Goal: Information Seeking & Learning: Learn about a topic

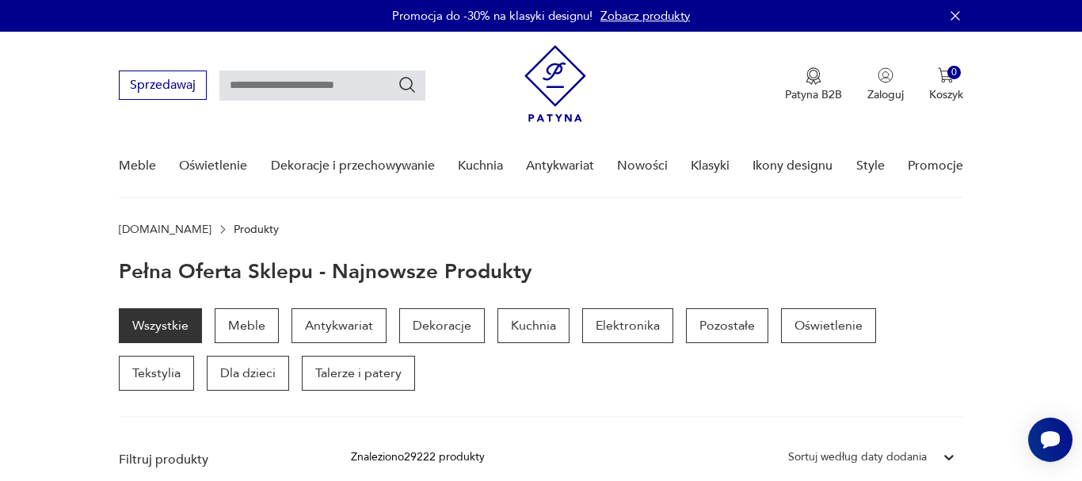
click at [573, 84] on img at bounding box center [555, 83] width 62 height 77
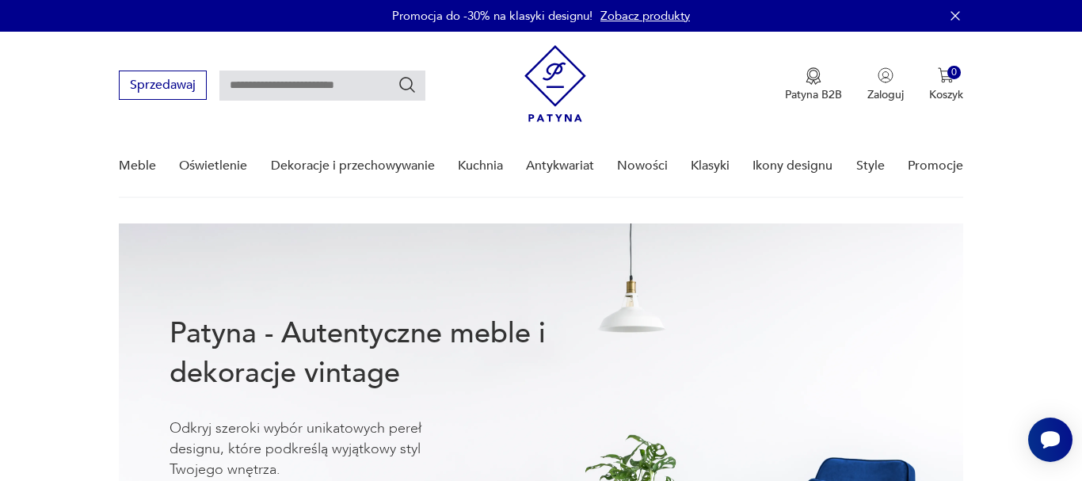
click at [311, 89] on input "text" at bounding box center [322, 85] width 206 height 30
click at [353, 88] on input "text" at bounding box center [322, 85] width 206 height 30
type input "**********"
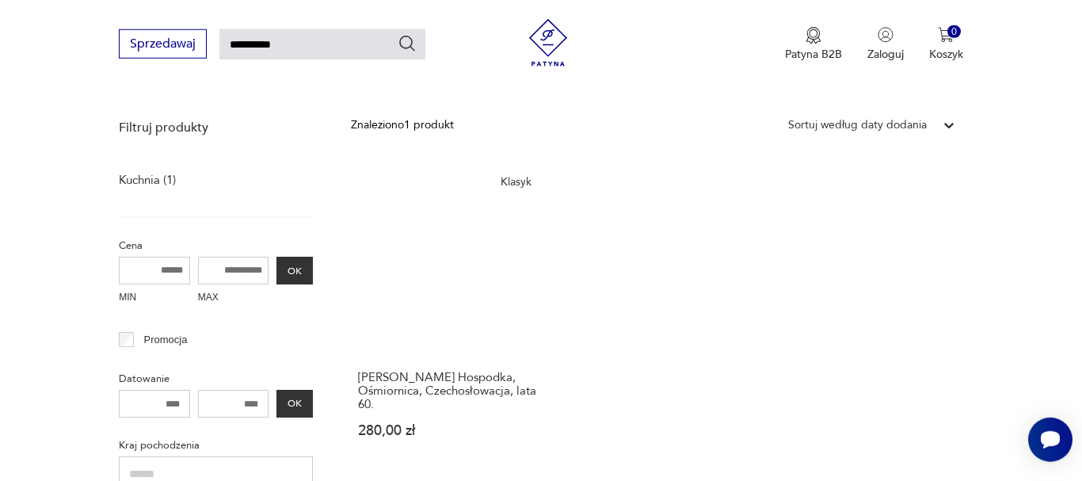
scroll to position [299, 0]
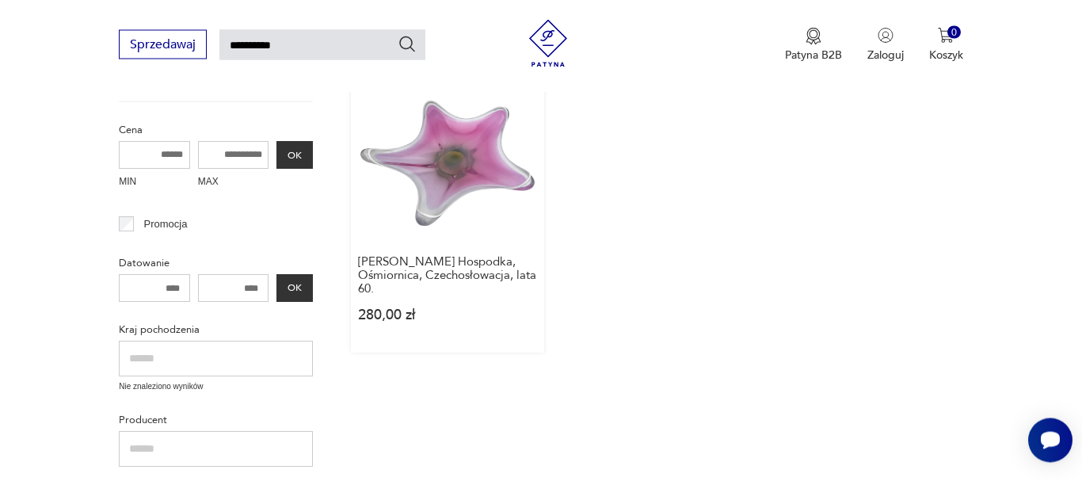
click at [482, 200] on link "Klasyk Patera, J. Hospodka, Ośmiornica, Czechosłowacja, lata 60. 280,00 zł" at bounding box center [447, 200] width 193 height 303
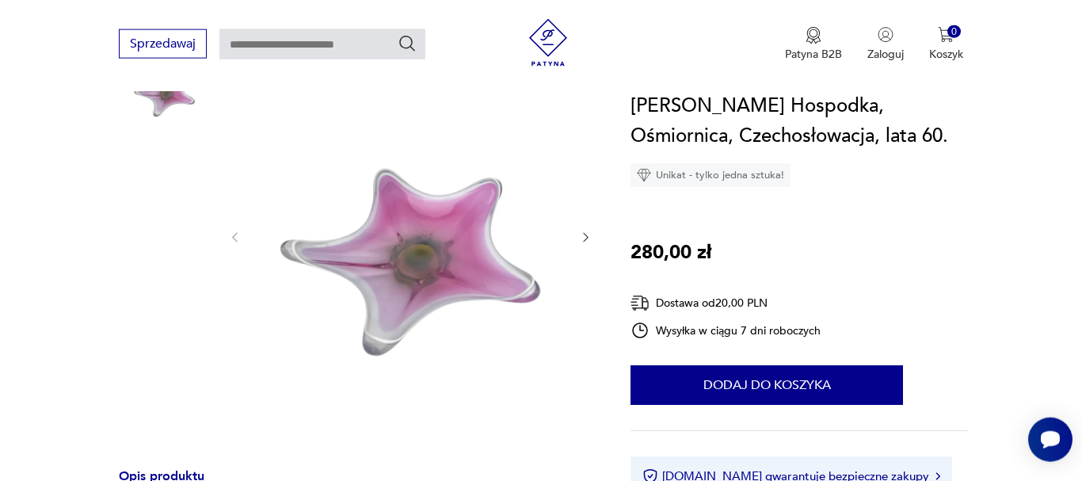
scroll to position [162, 0]
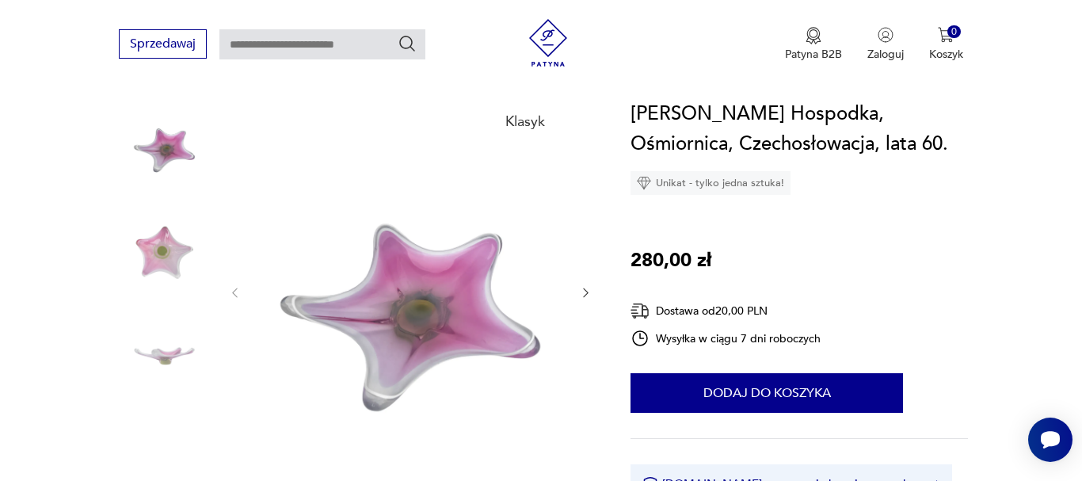
click at [169, 259] on img at bounding box center [164, 245] width 90 height 90
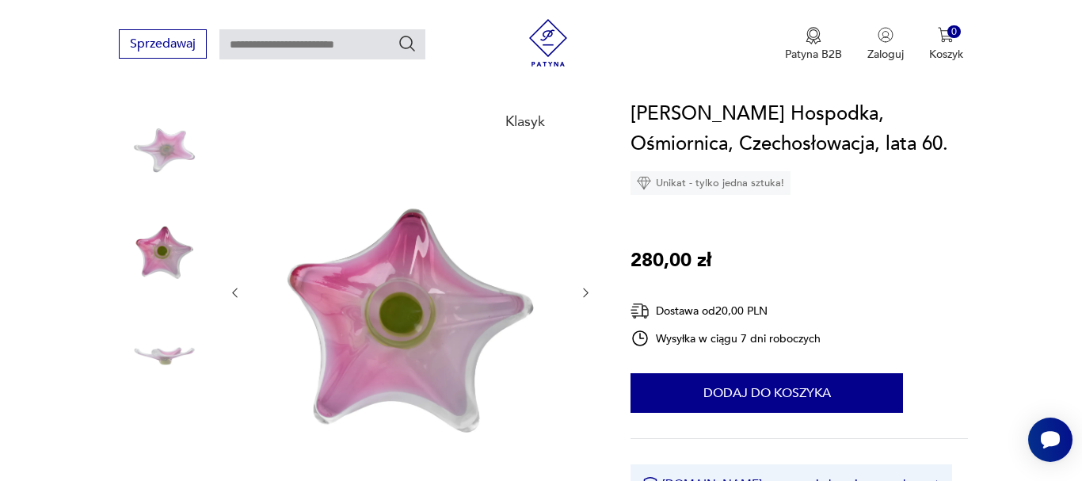
click at [177, 363] on img at bounding box center [164, 346] width 90 height 90
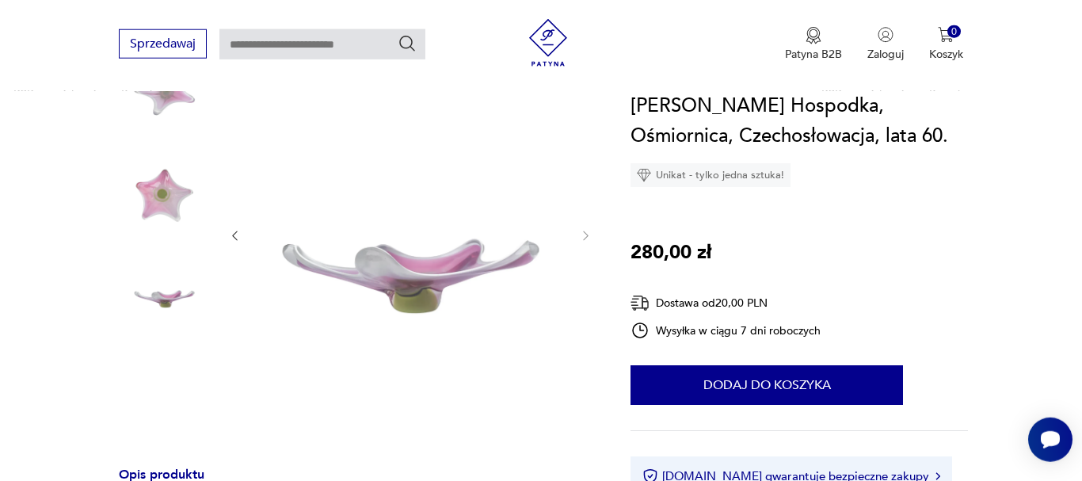
scroll to position [242, 0]
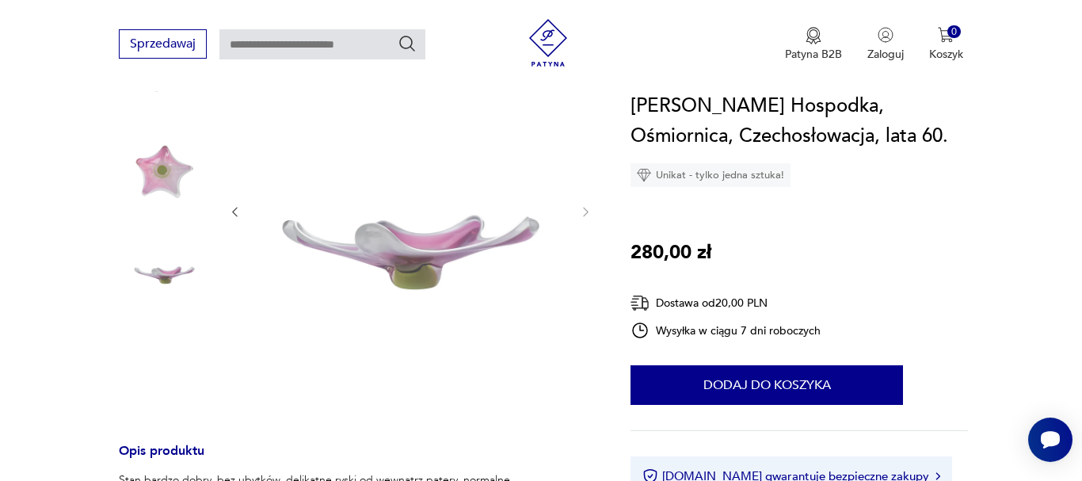
click at [167, 192] on img at bounding box center [164, 165] width 90 height 90
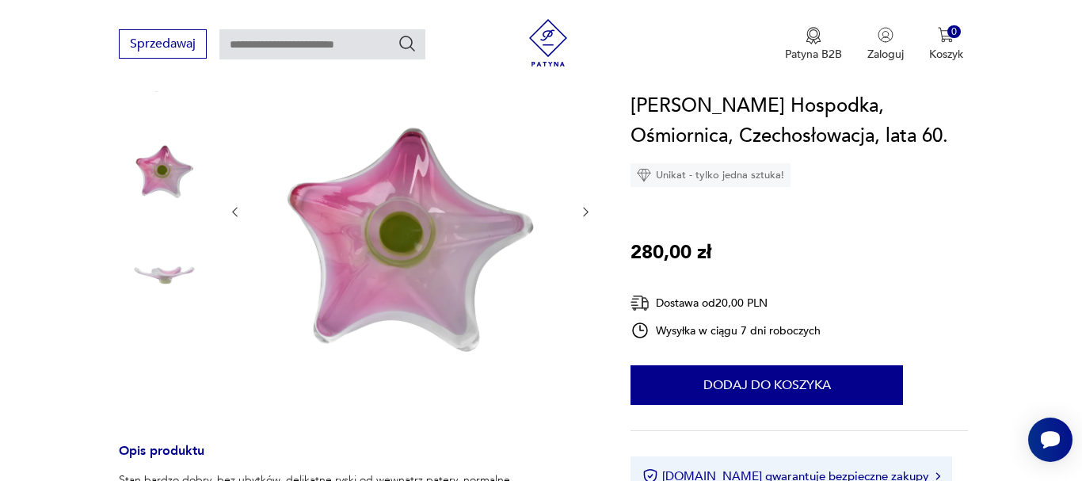
scroll to position [646, 0]
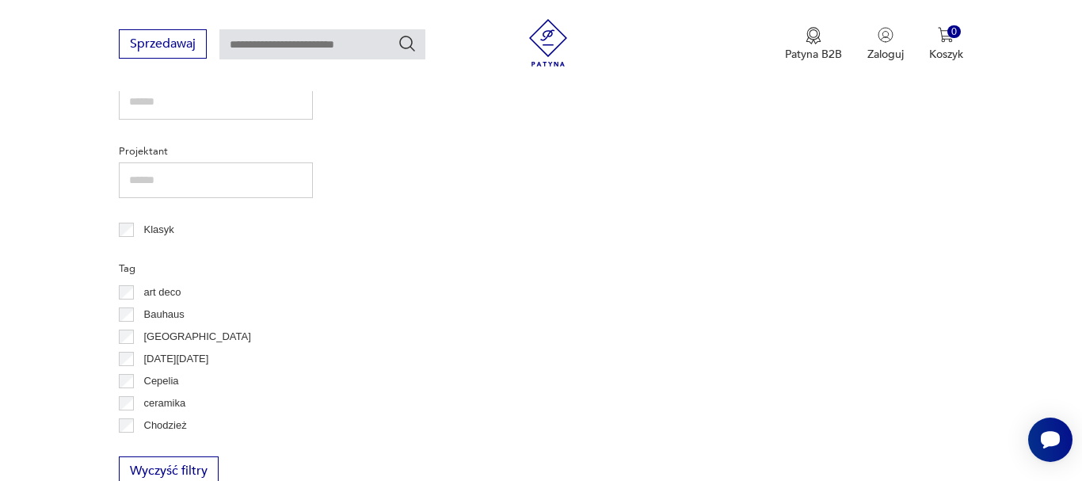
type input "**********"
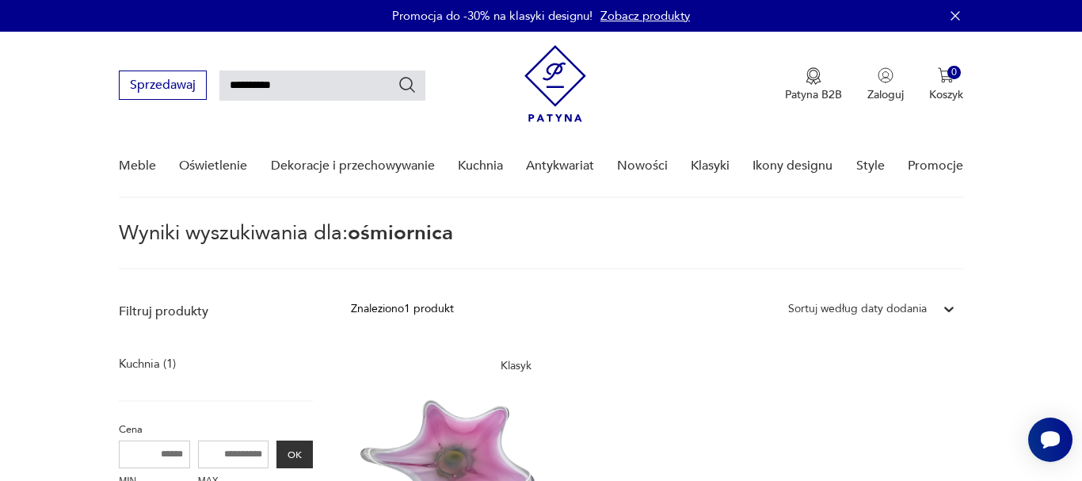
drag, startPoint x: 299, startPoint y: 86, endPoint x: 138, endPoint y: 84, distance: 160.8
click at [219, 84] on input "**********" at bounding box center [322, 85] width 206 height 30
type input "********"
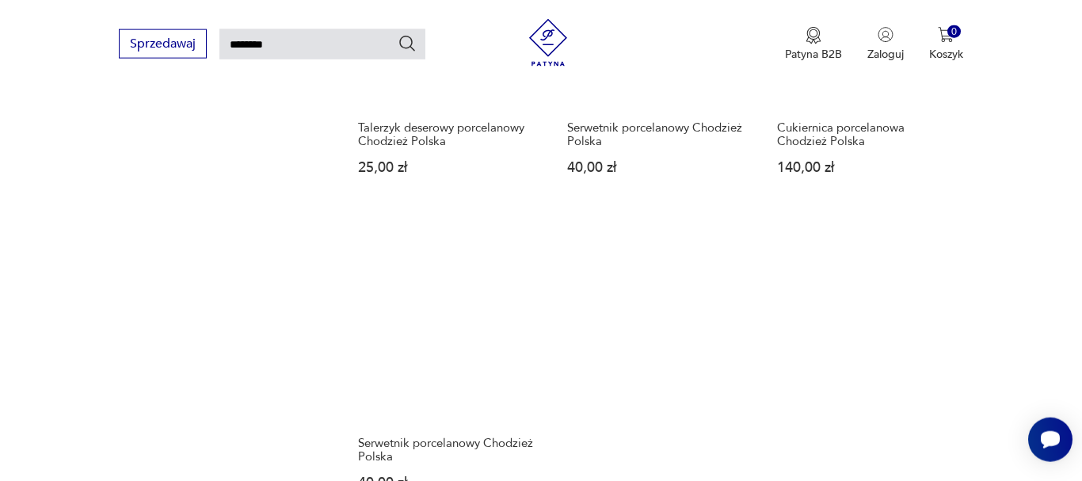
scroll to position [1834, 0]
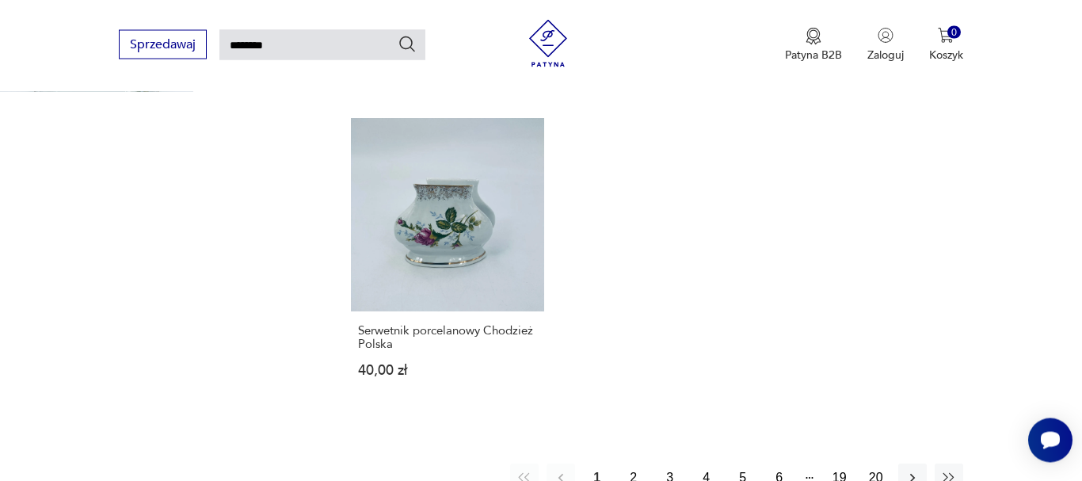
click at [632, 469] on button "2" at bounding box center [633, 477] width 29 height 29
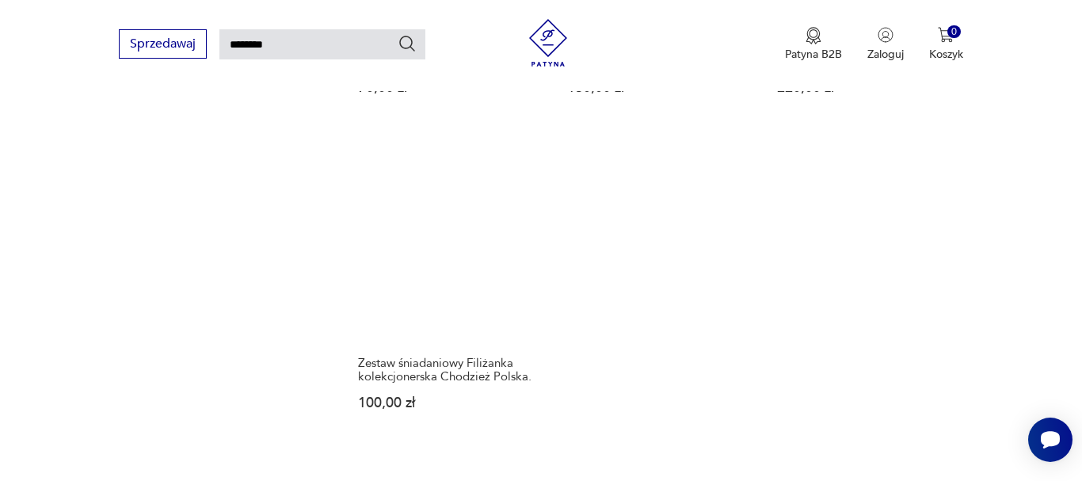
scroll to position [1996, 0]
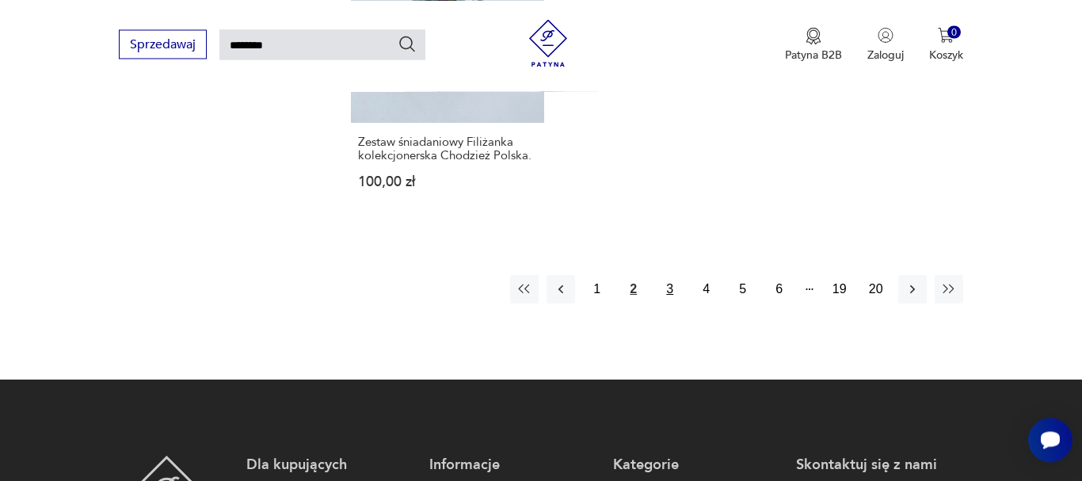
click at [670, 289] on button "3" at bounding box center [670, 289] width 29 height 29
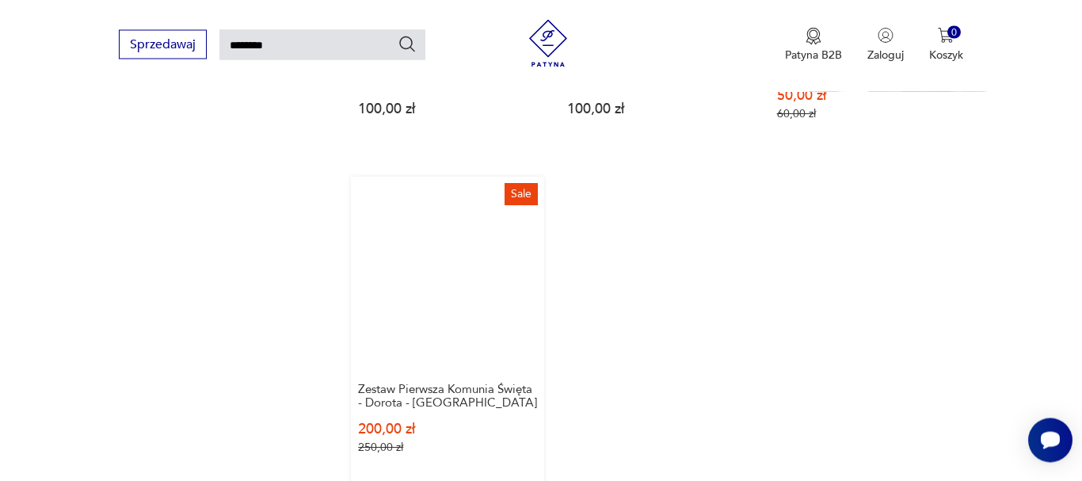
scroll to position [2157, 0]
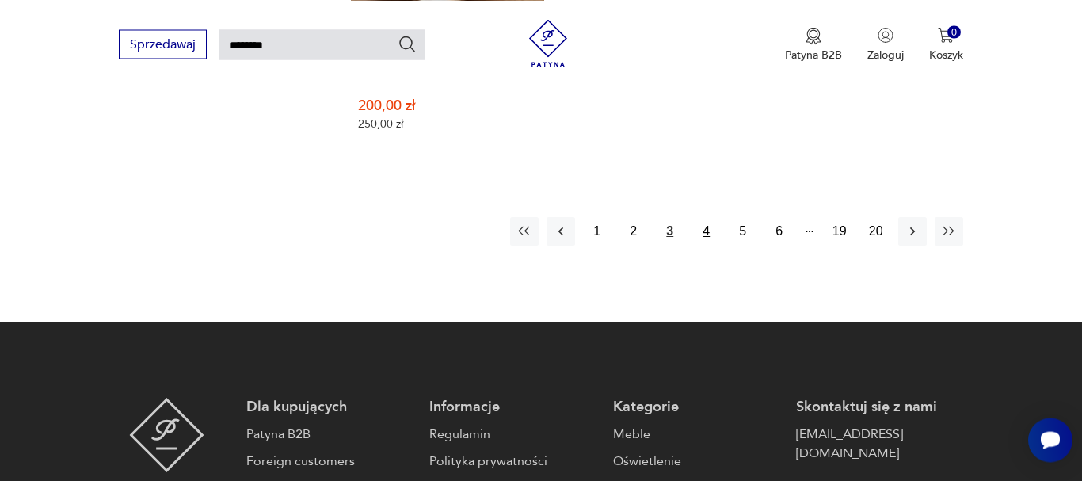
click at [707, 217] on button "4" at bounding box center [706, 231] width 29 height 29
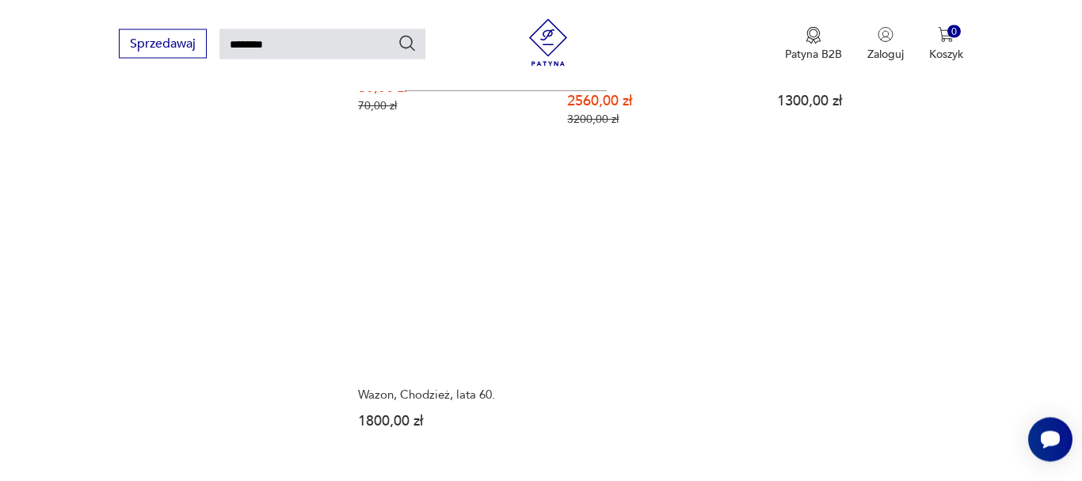
scroll to position [1915, 0]
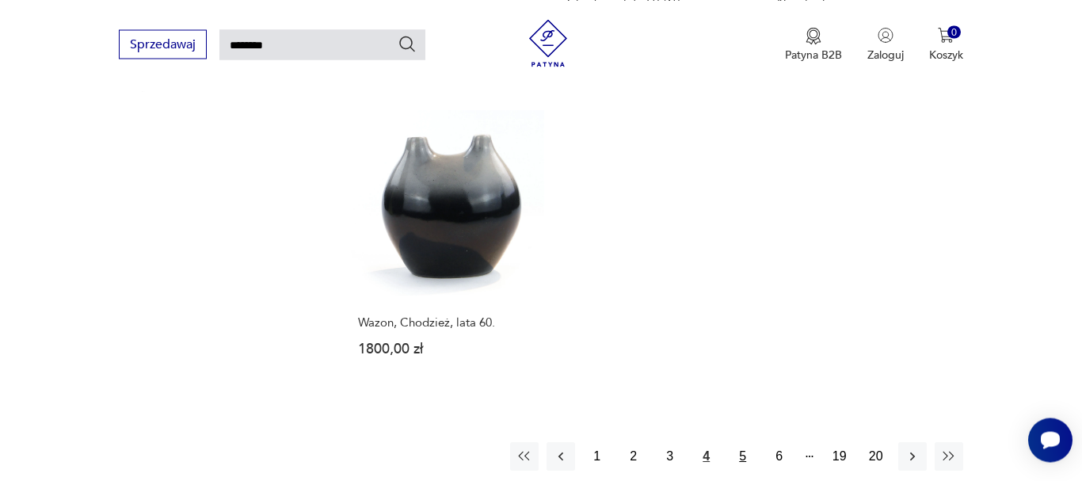
click at [748, 452] on button "5" at bounding box center [743, 456] width 29 height 29
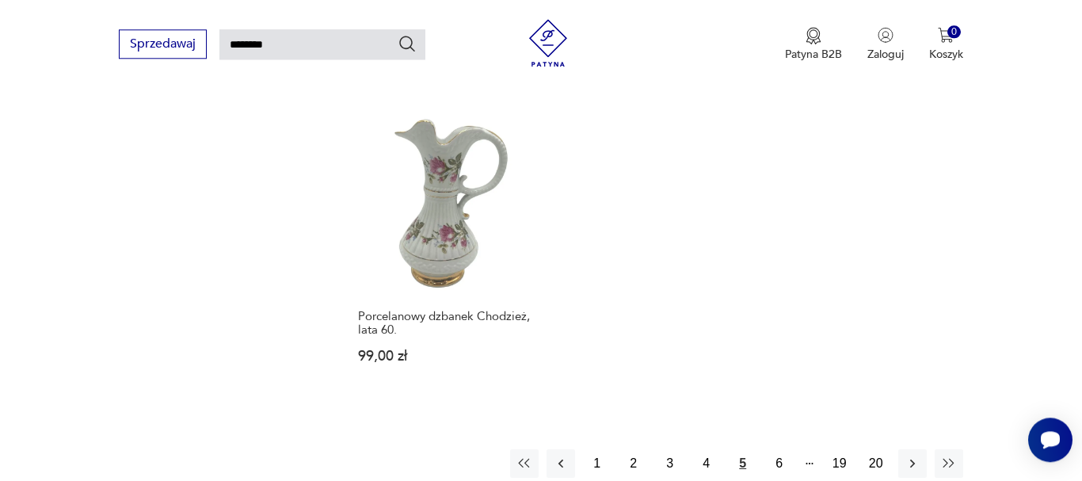
scroll to position [1915, 0]
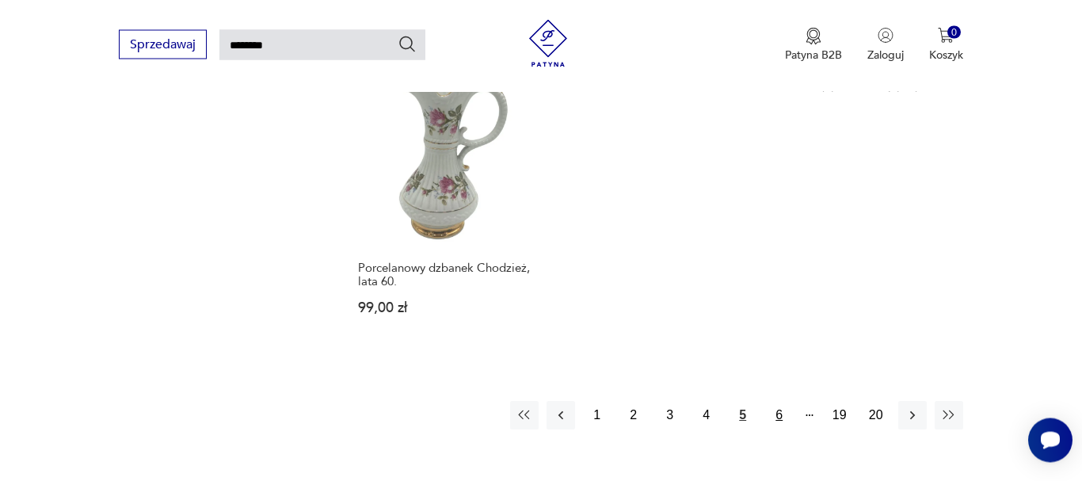
click at [778, 401] on button "6" at bounding box center [779, 415] width 29 height 29
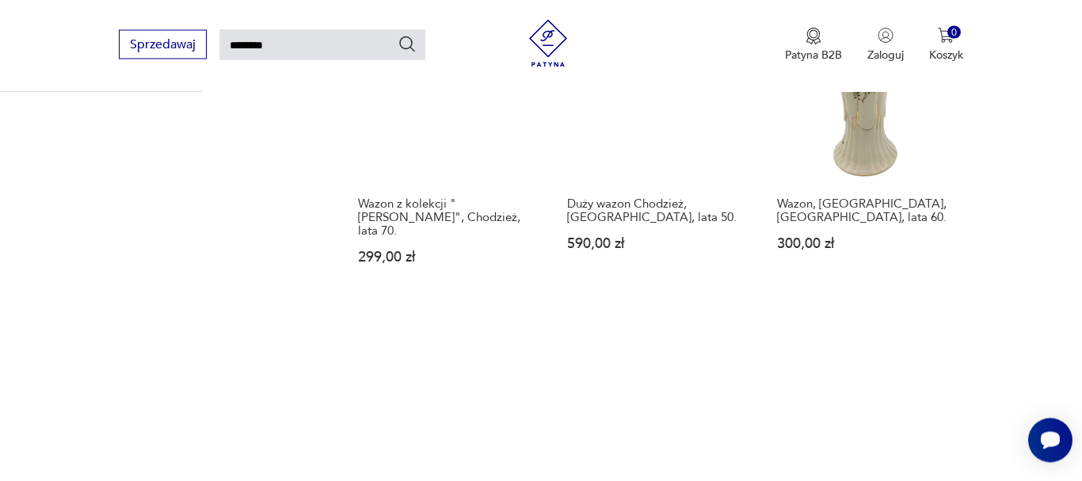
scroll to position [1996, 0]
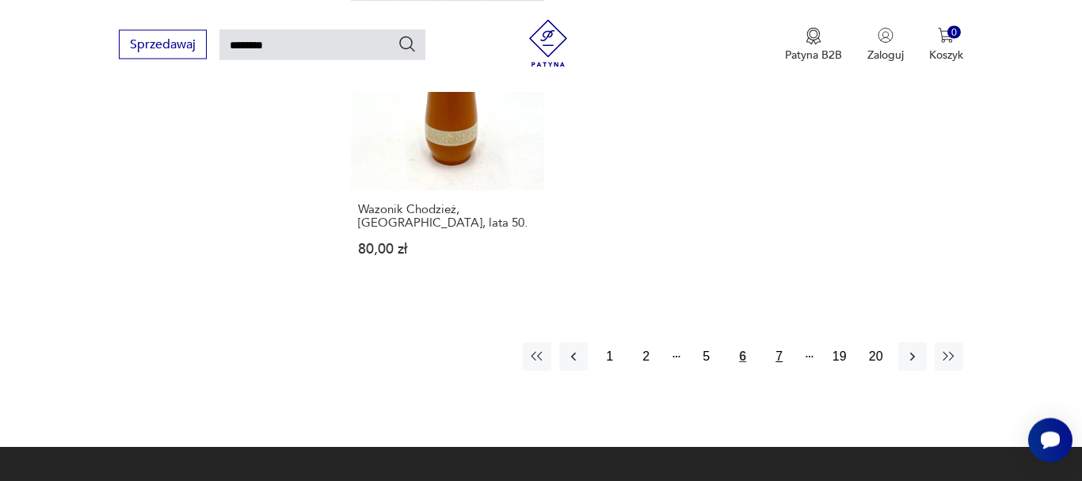
click at [775, 342] on button "7" at bounding box center [779, 356] width 29 height 29
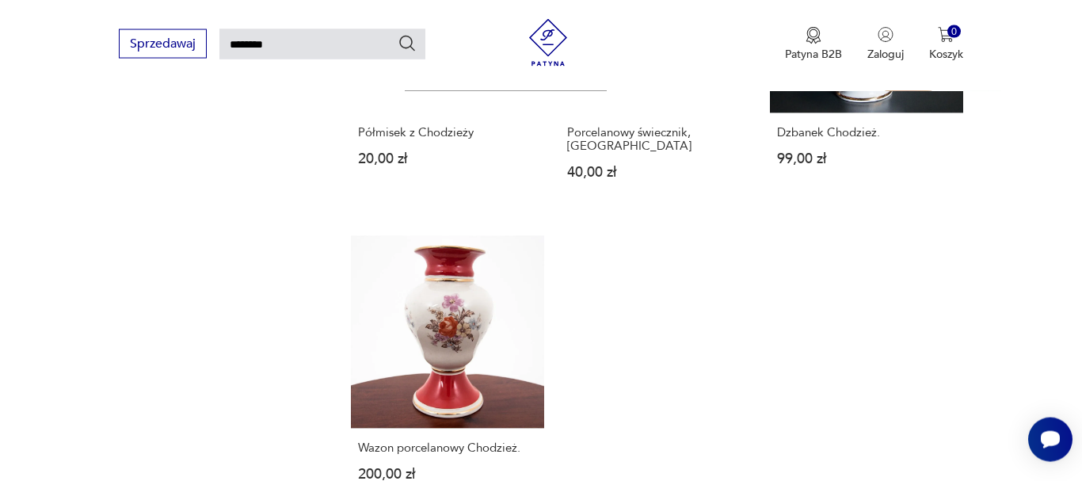
scroll to position [1834, 0]
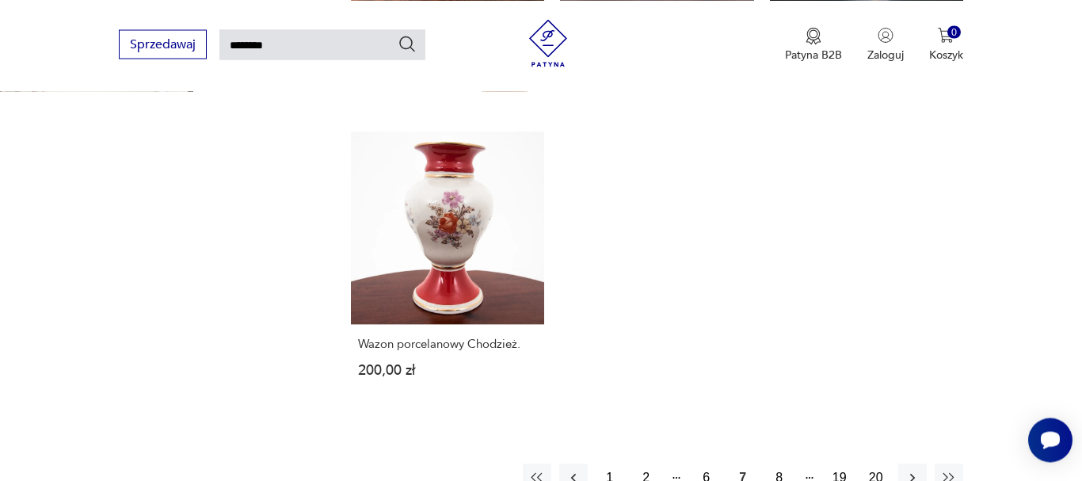
click at [780, 463] on button "8" at bounding box center [779, 477] width 29 height 29
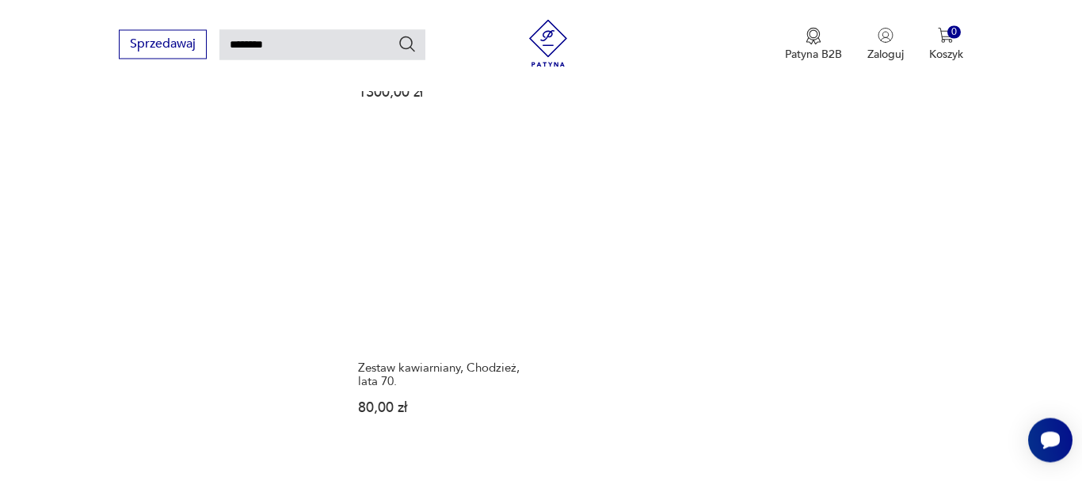
scroll to position [1915, 0]
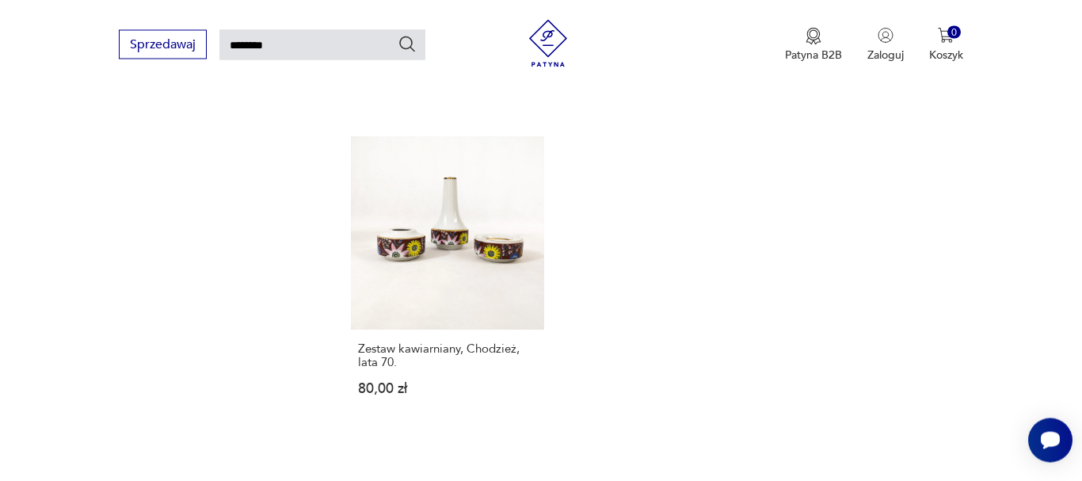
drag, startPoint x: 777, startPoint y: 440, endPoint x: 341, endPoint y: 155, distance: 520.6
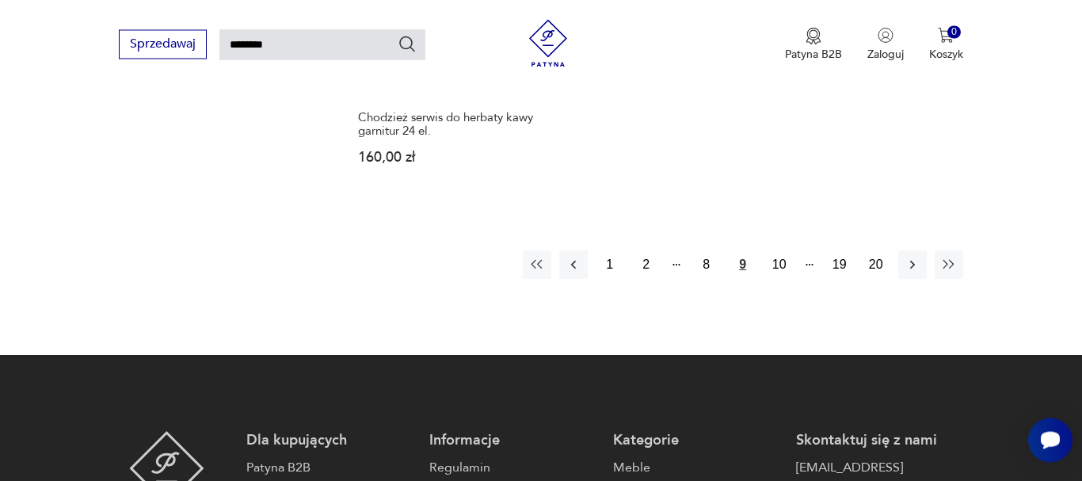
scroll to position [2076, 0]
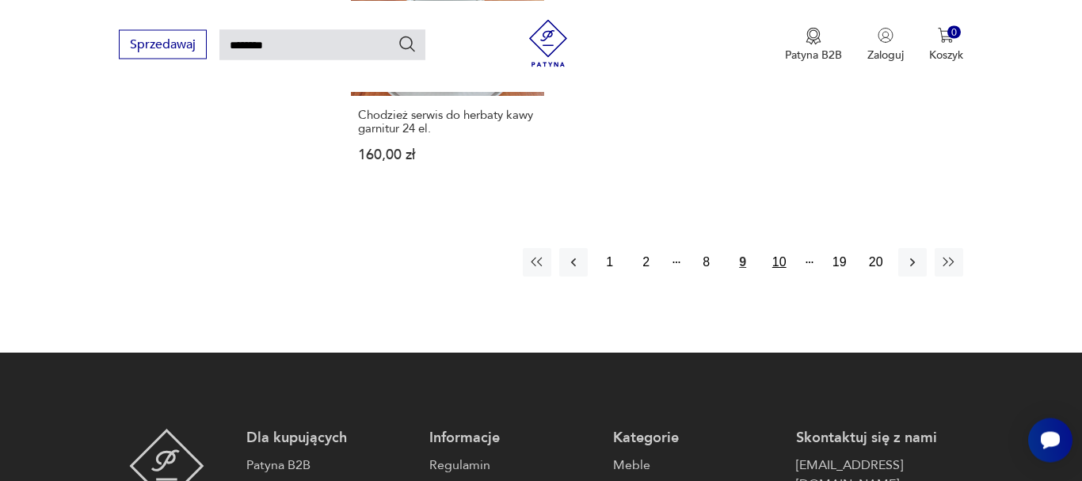
click at [779, 248] on button "10" at bounding box center [779, 262] width 29 height 29
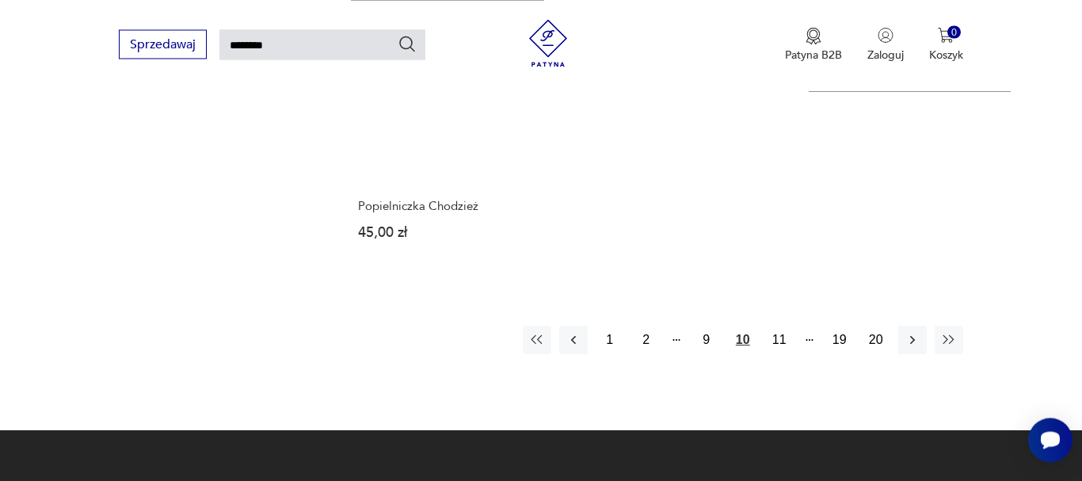
scroll to position [2076, 0]
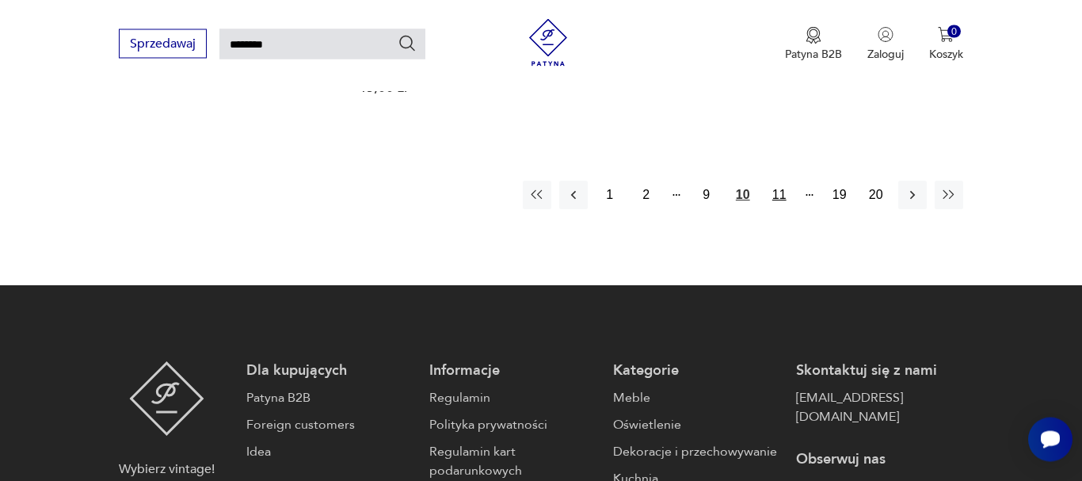
click at [782, 198] on button "11" at bounding box center [779, 195] width 29 height 29
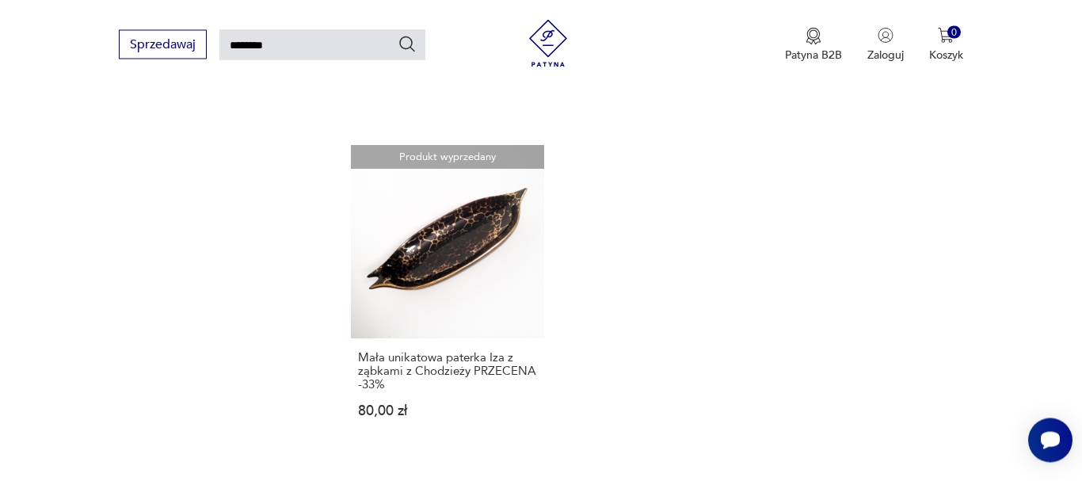
scroll to position [2238, 0]
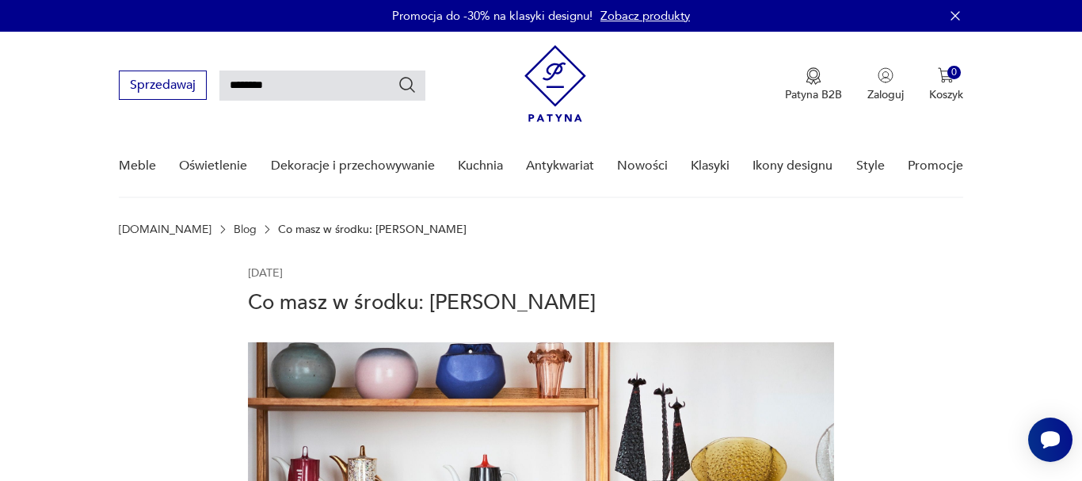
type input "*********"
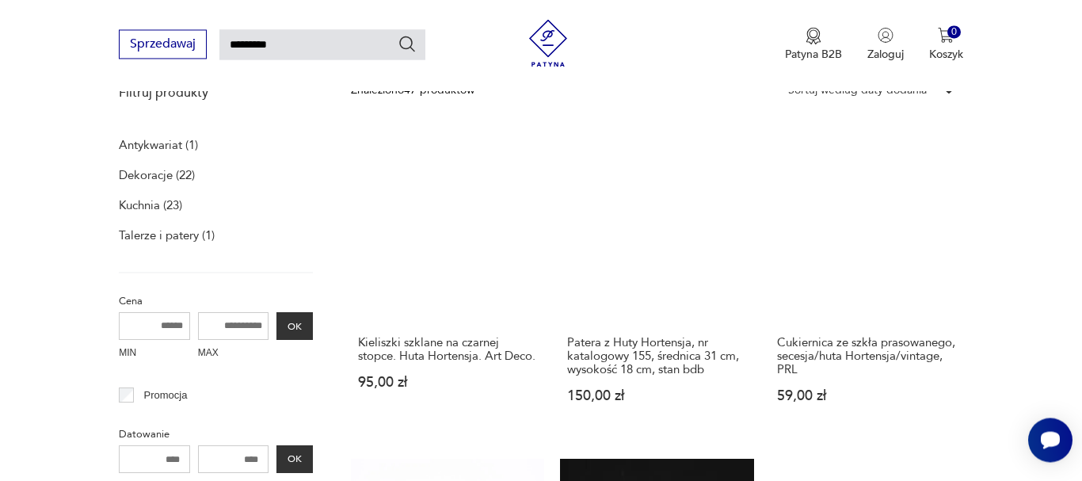
scroll to position [218, 0]
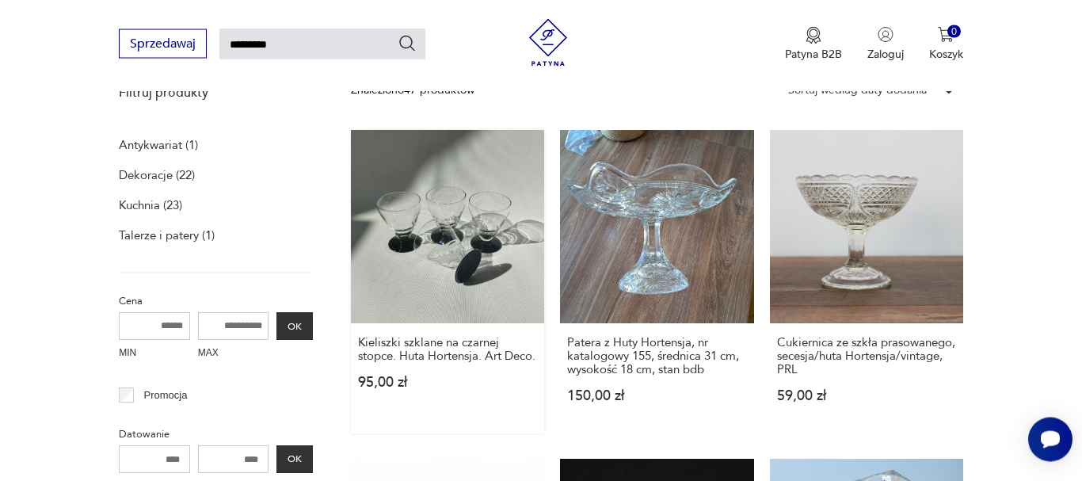
click at [444, 255] on link "Kieliszki szklane na czarnej stopce. Huta Hortensja. Art Deco. 95,00 zł" at bounding box center [447, 282] width 193 height 303
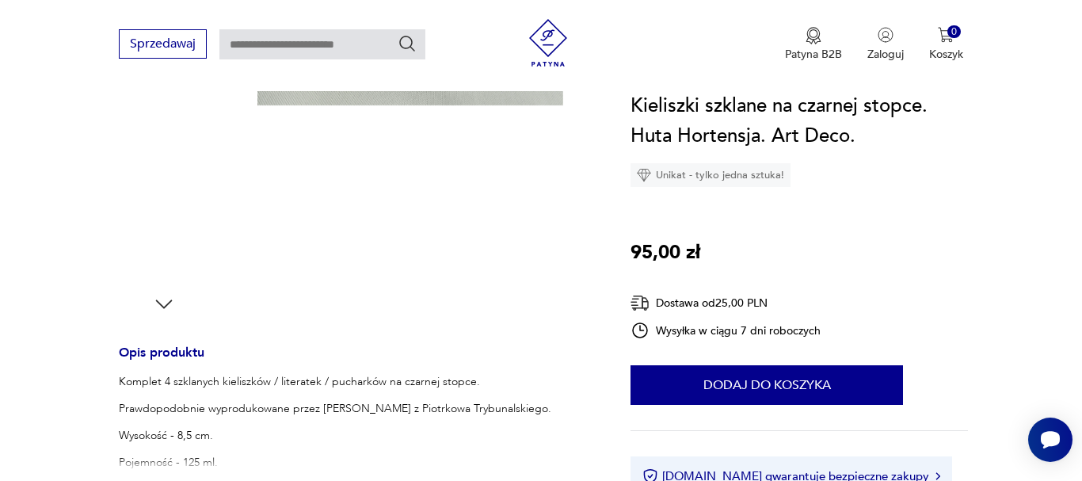
scroll to position [81, 0]
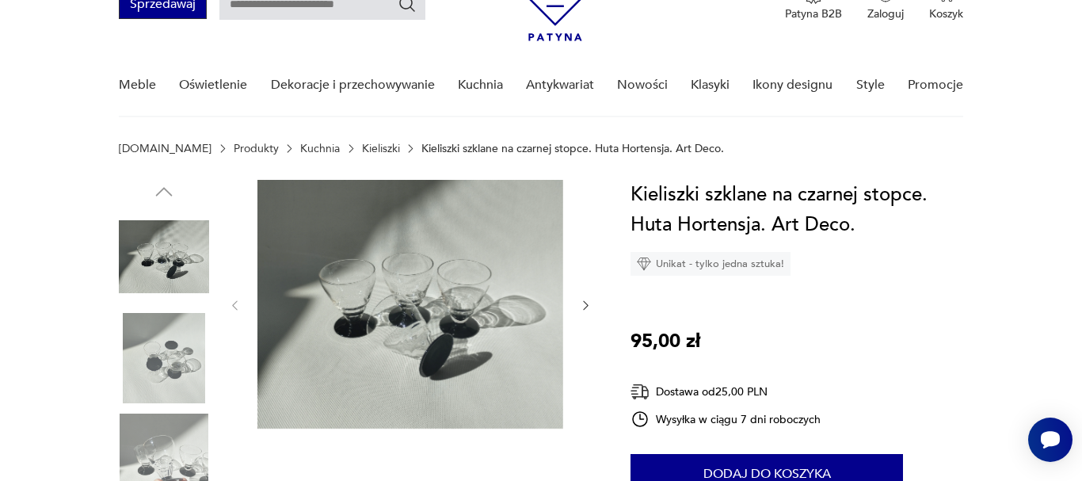
type input "*********"
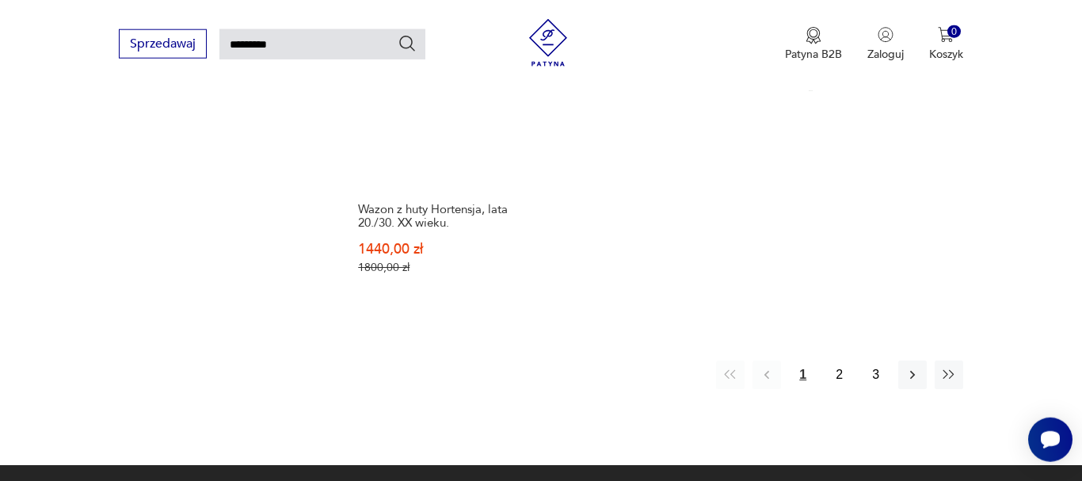
scroll to position [2067, 0]
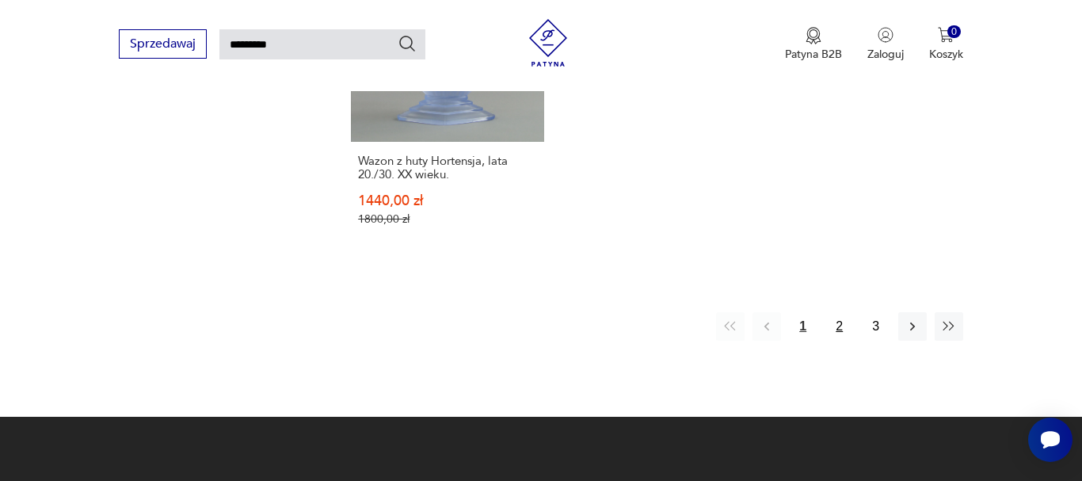
click at [839, 325] on button "2" at bounding box center [839, 326] width 29 height 29
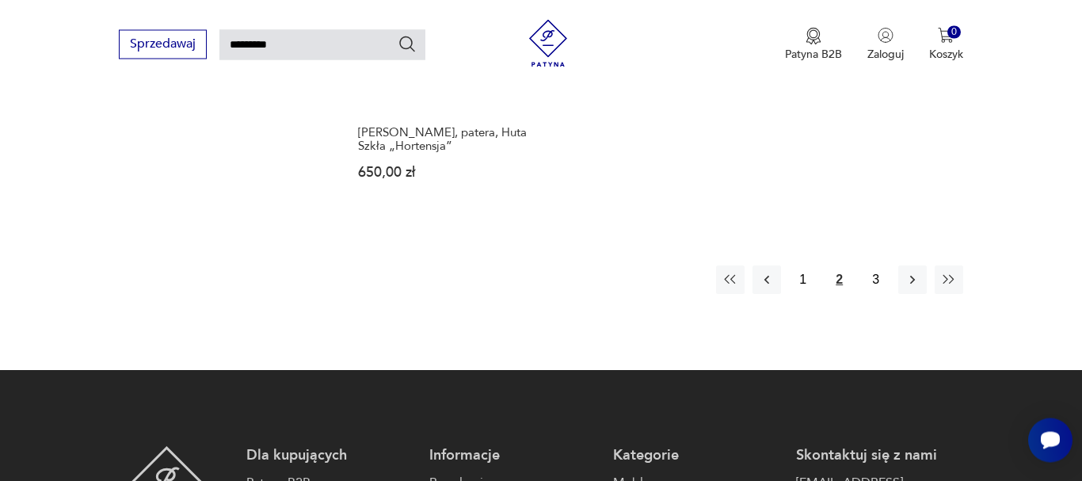
scroll to position [2156, 0]
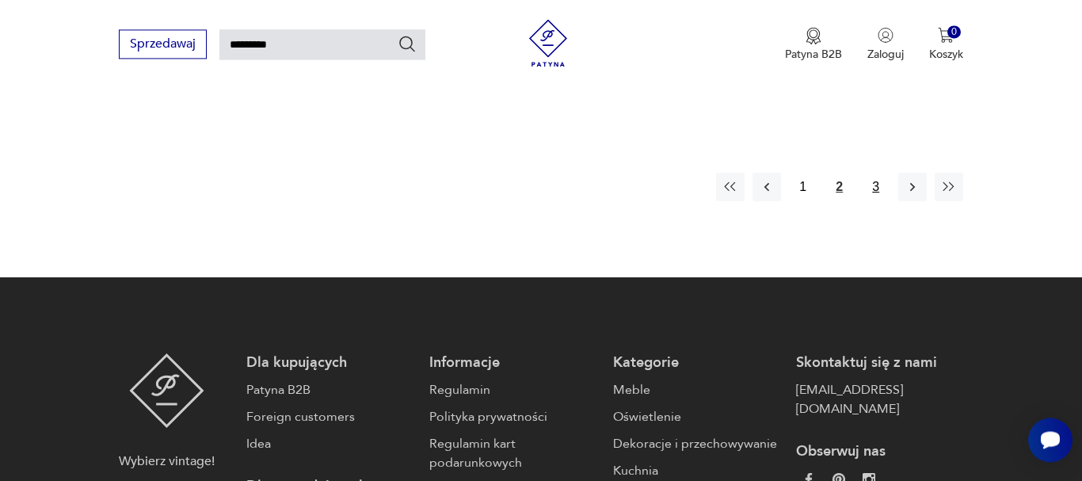
click at [875, 173] on button "3" at bounding box center [876, 187] width 29 height 29
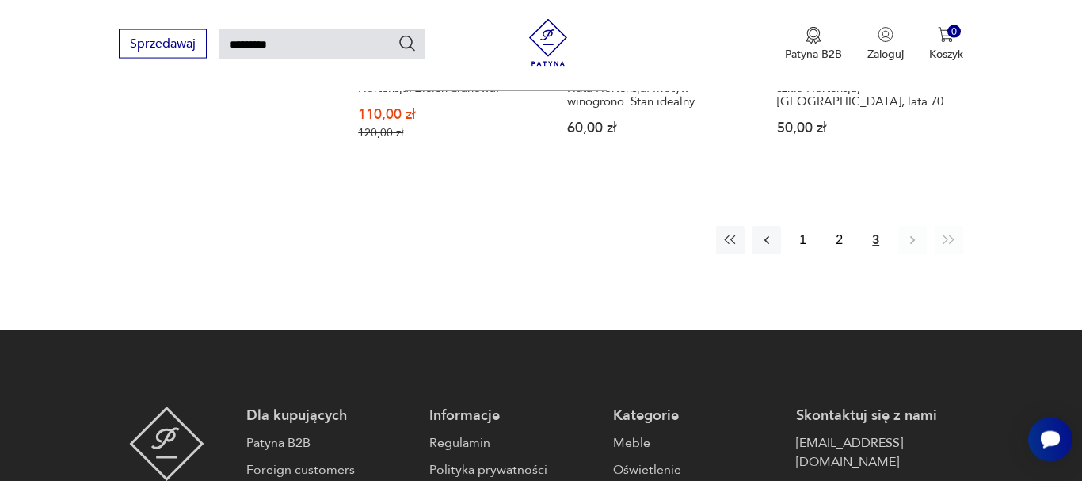
scroll to position [1753, 0]
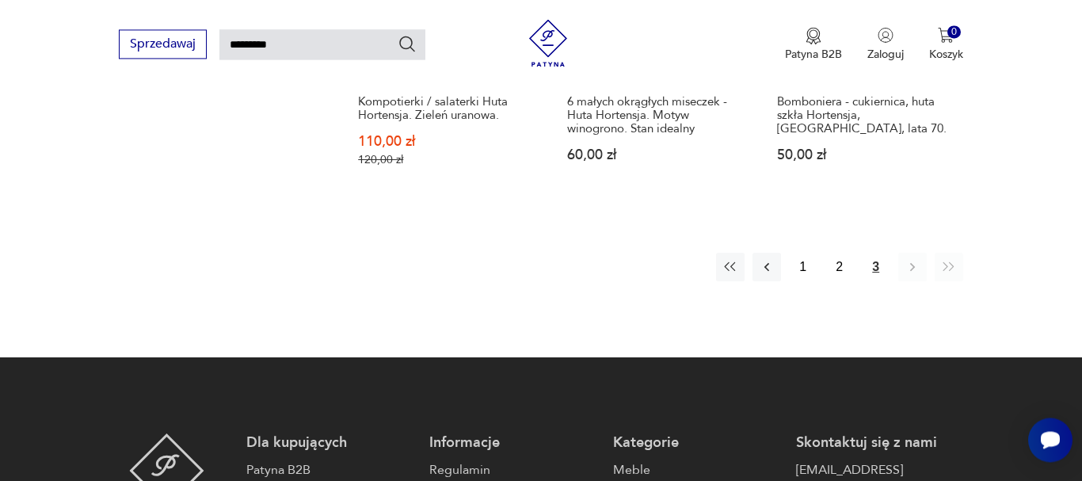
click at [561, 50] on img at bounding box center [548, 43] width 48 height 48
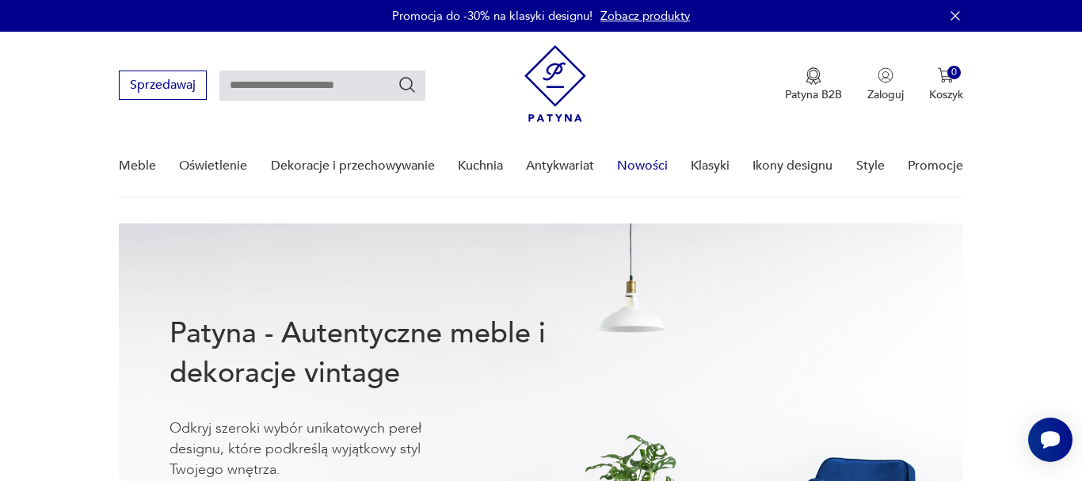
click at [655, 171] on link "Nowości" at bounding box center [642, 165] width 51 height 61
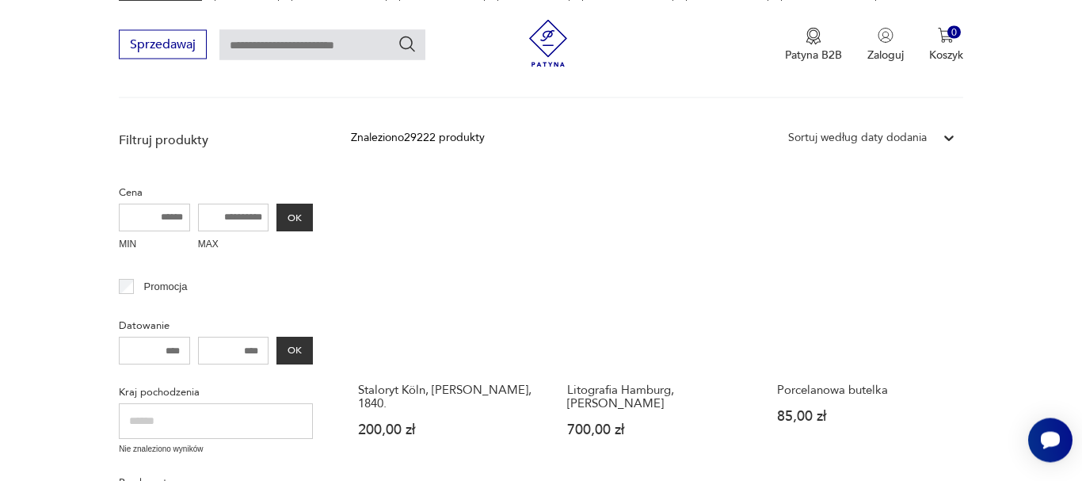
scroll to position [238, 0]
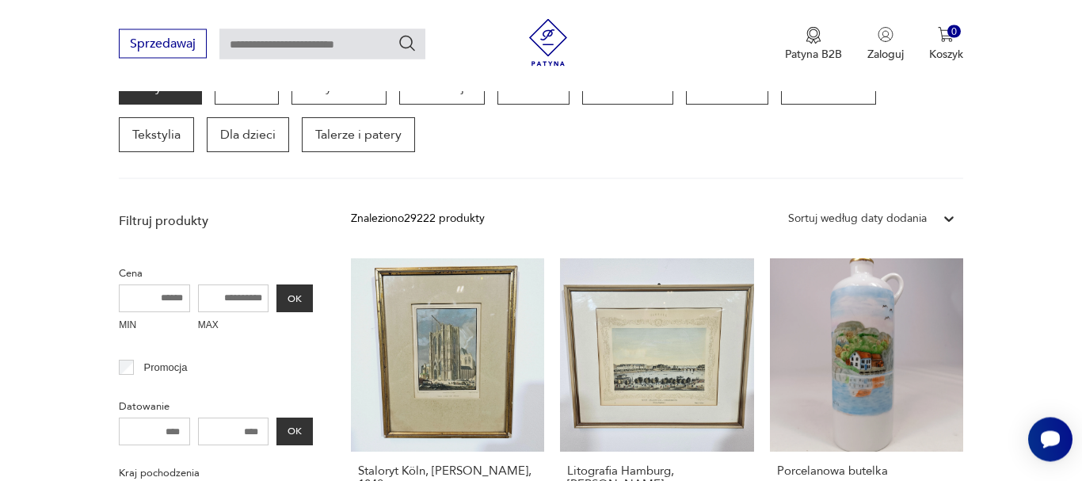
click at [242, 299] on input "MAX" at bounding box center [233, 299] width 71 height 28
type input "***"
click at [297, 307] on button "OK" at bounding box center [294, 299] width 36 height 28
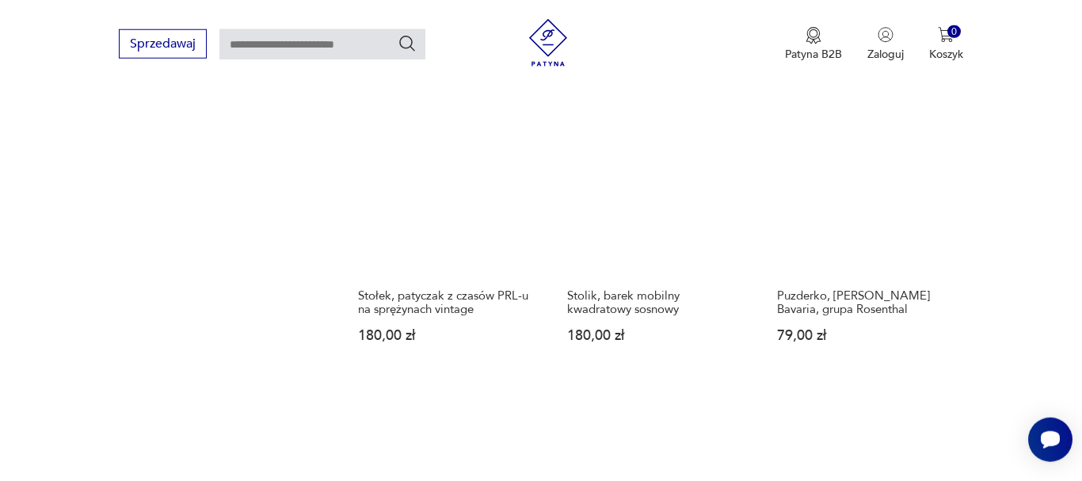
scroll to position [1335, 0]
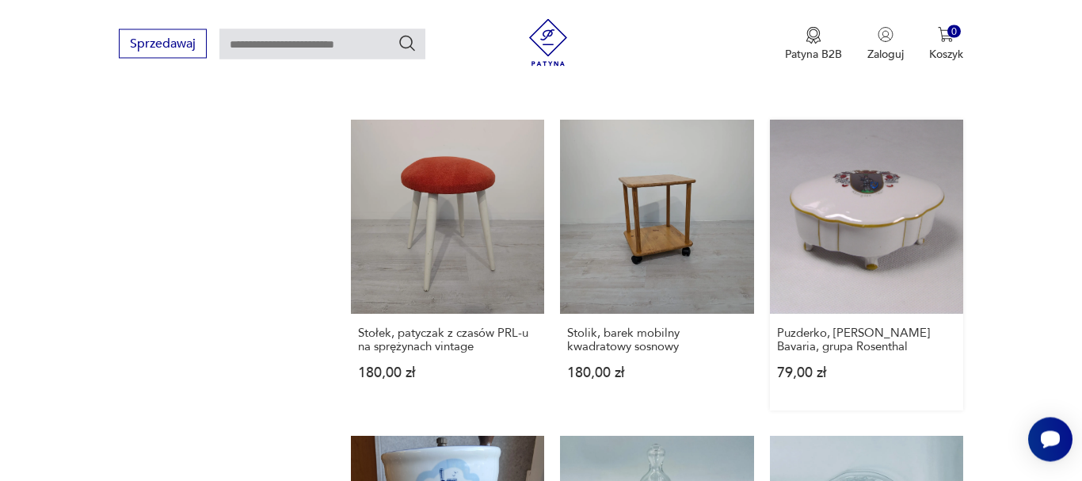
click at [931, 255] on link "Puzderko, [PERSON_NAME] Bavaria, grupa Rosenthal 79,00 zł" at bounding box center [866, 265] width 193 height 290
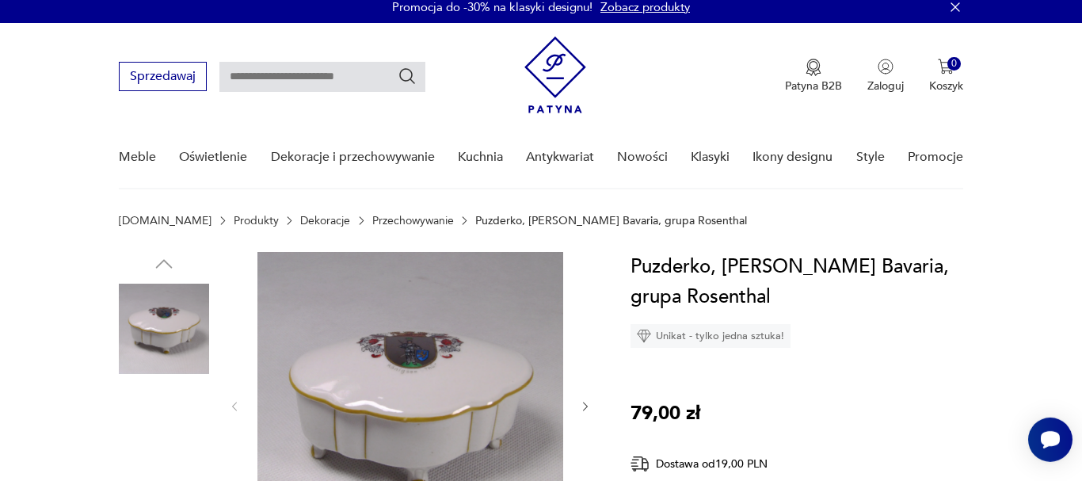
scroll to position [162, 0]
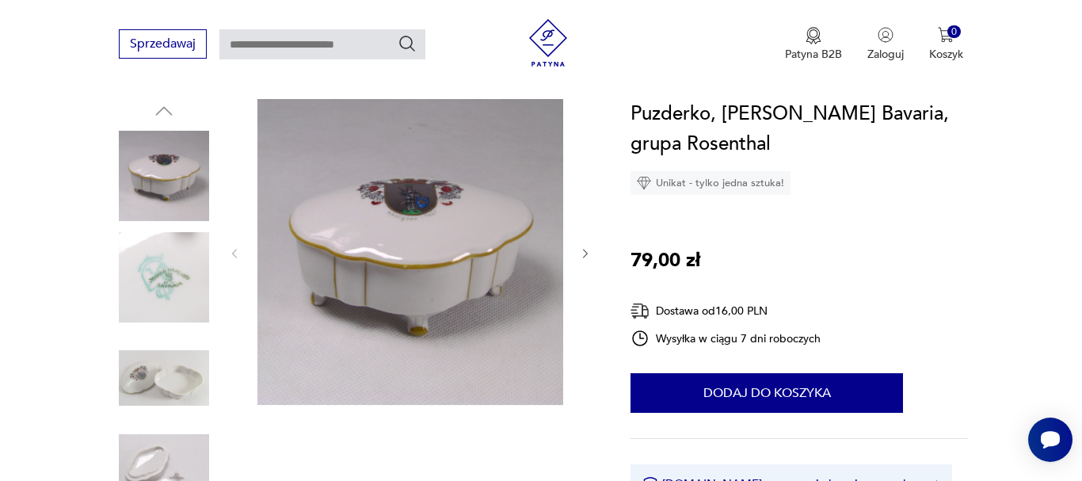
click at [185, 285] on img at bounding box center [164, 277] width 90 height 90
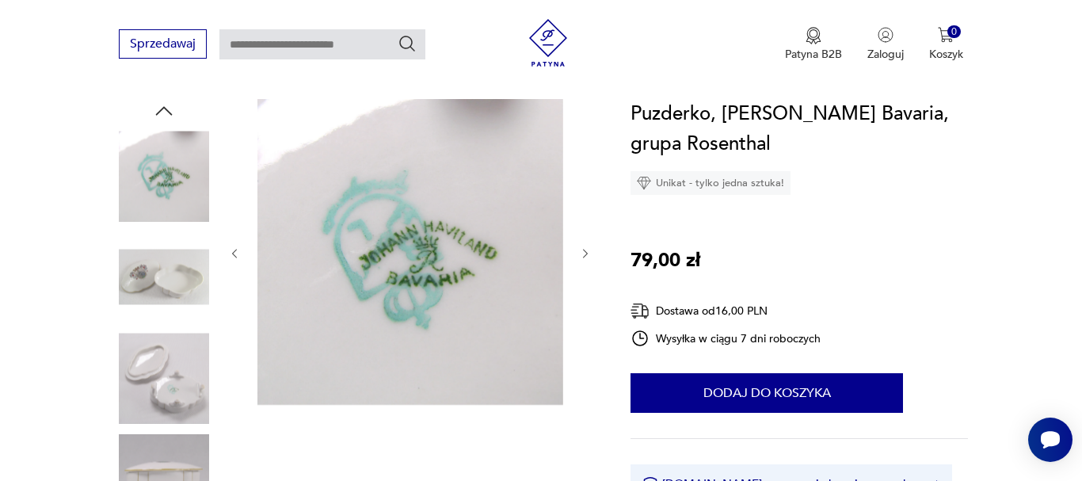
click at [142, 276] on img at bounding box center [164, 277] width 90 height 90
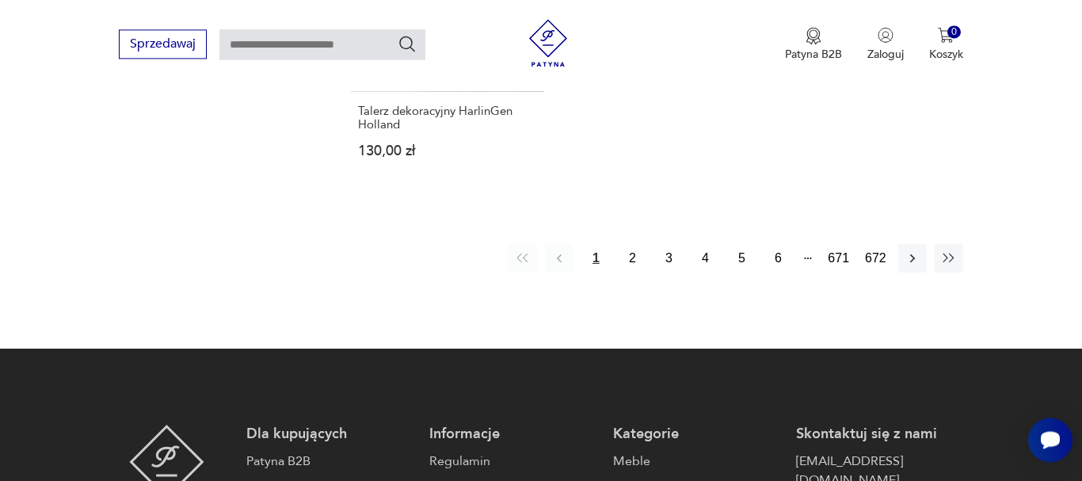
scroll to position [2226, 0]
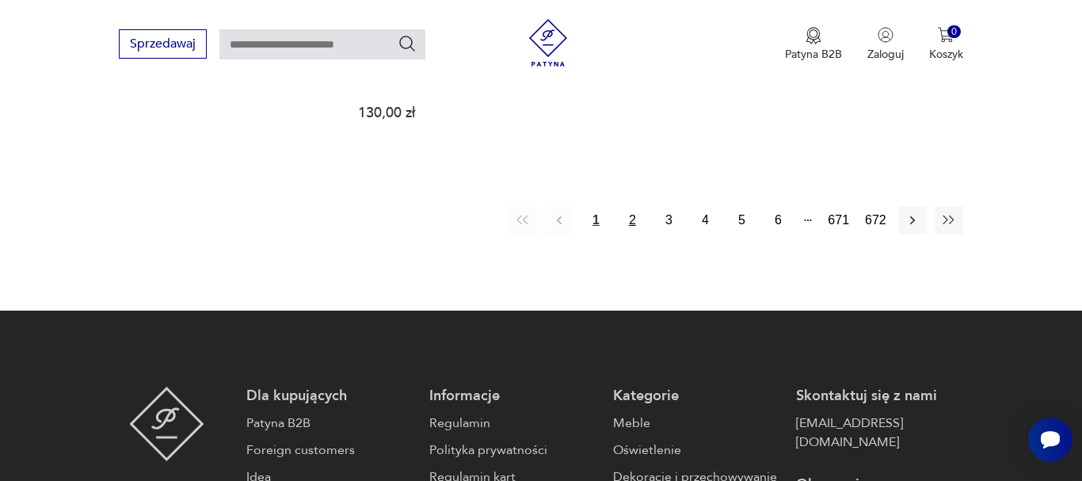
click at [636, 206] on button "2" at bounding box center [632, 220] width 29 height 29
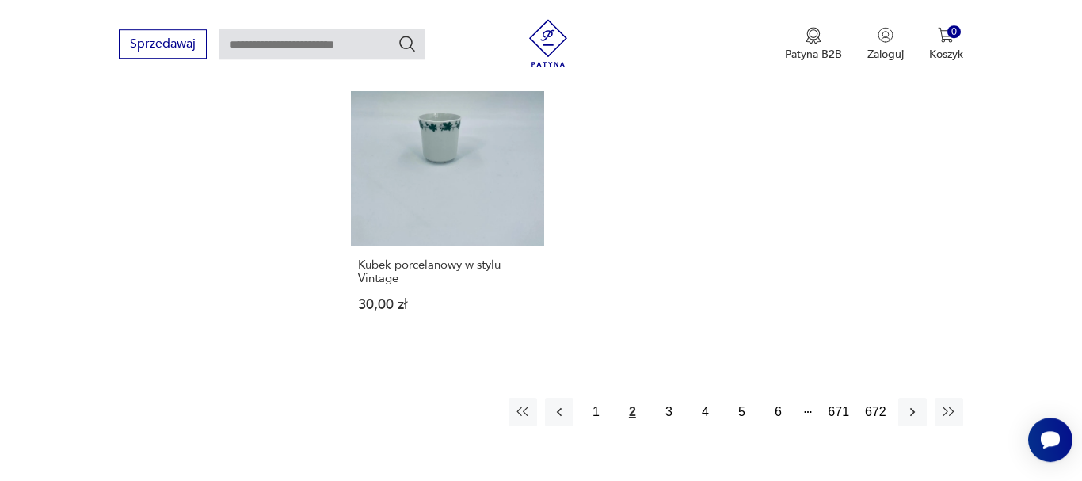
scroll to position [2224, 0]
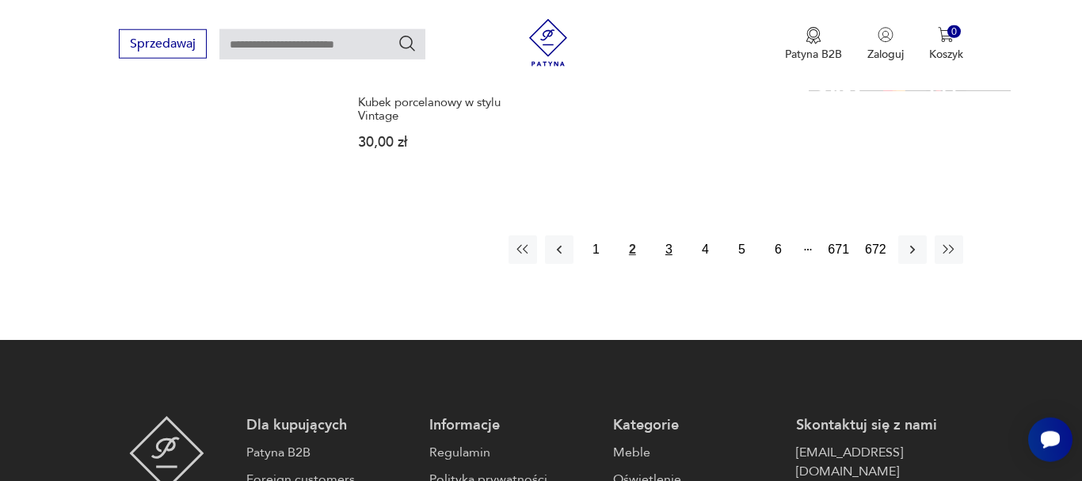
click at [668, 237] on button "3" at bounding box center [668, 249] width 29 height 29
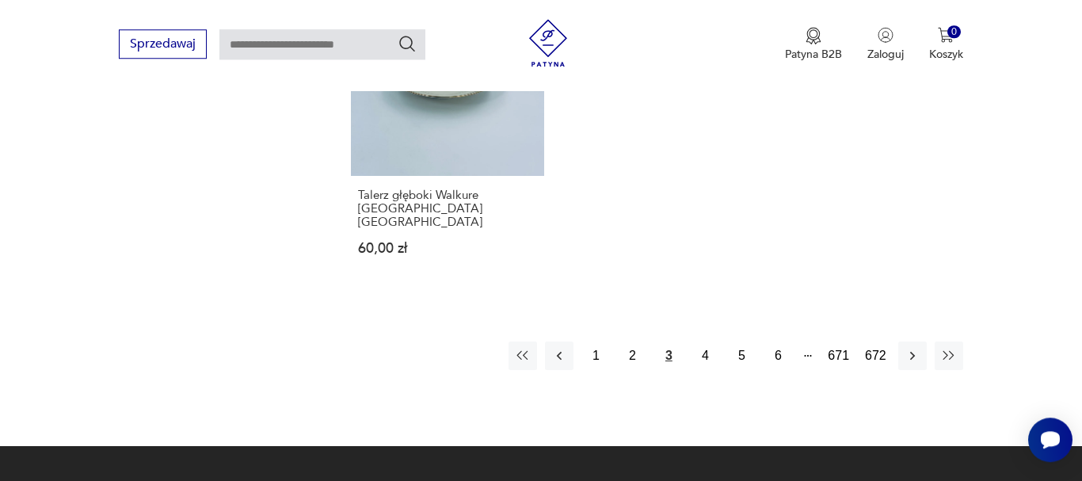
scroll to position [2224, 0]
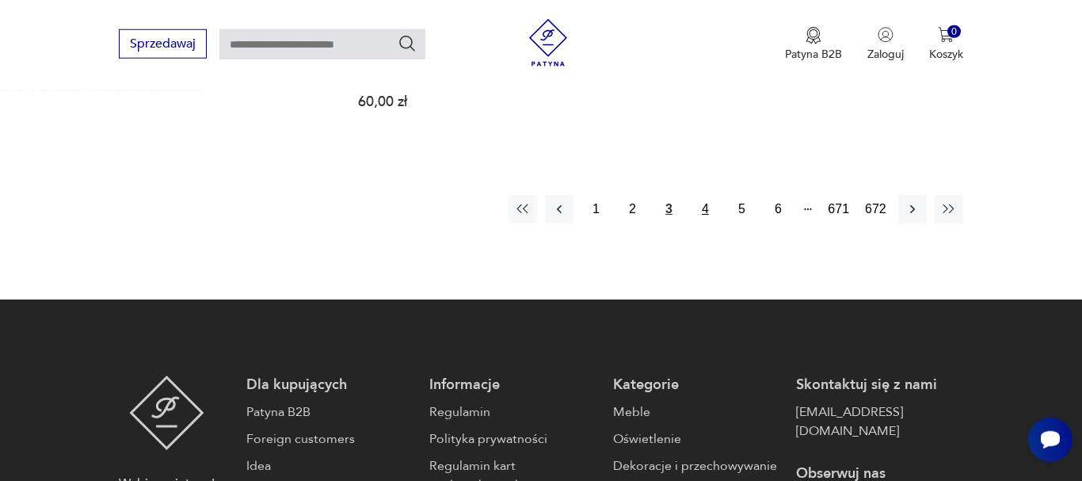
click at [703, 195] on button "4" at bounding box center [705, 209] width 29 height 29
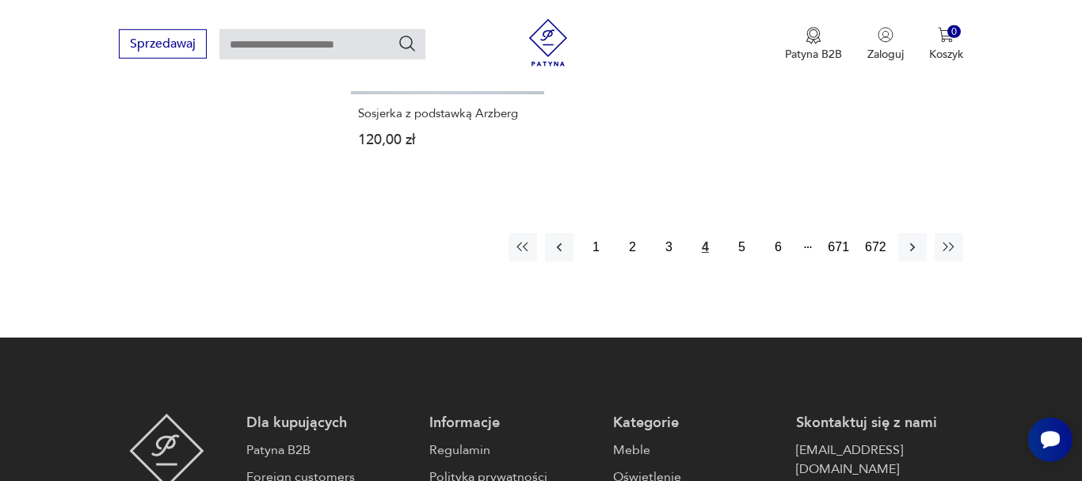
scroll to position [2224, 0]
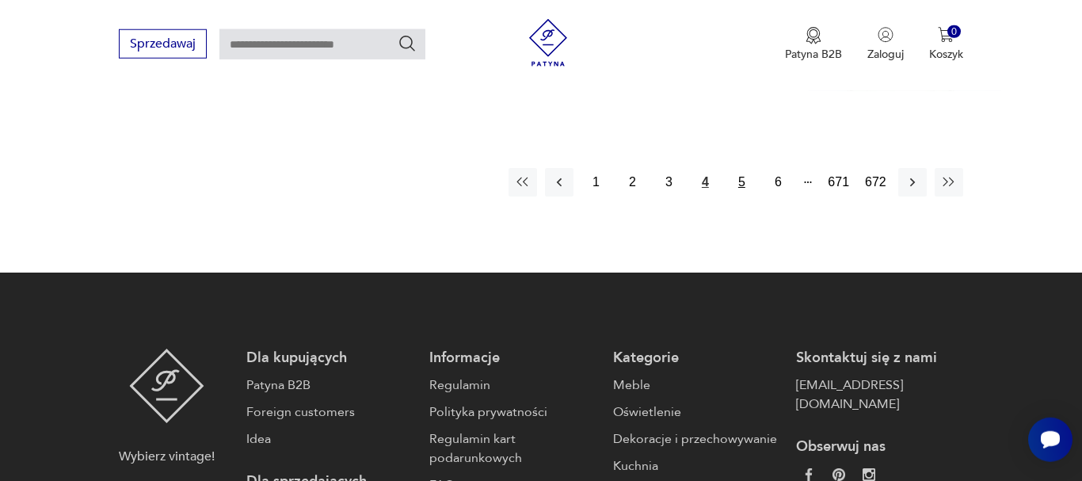
click at [740, 171] on button "5" at bounding box center [741, 182] width 29 height 29
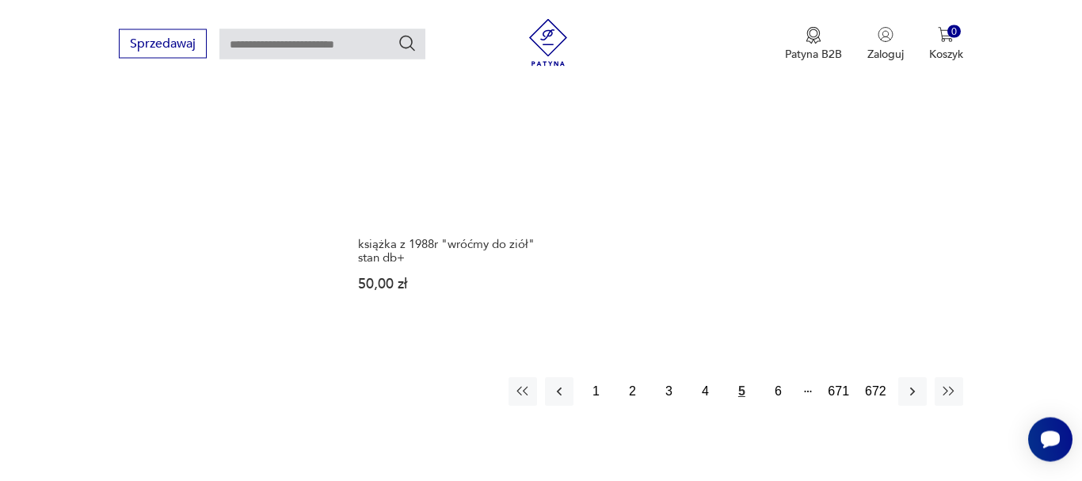
scroll to position [2224, 0]
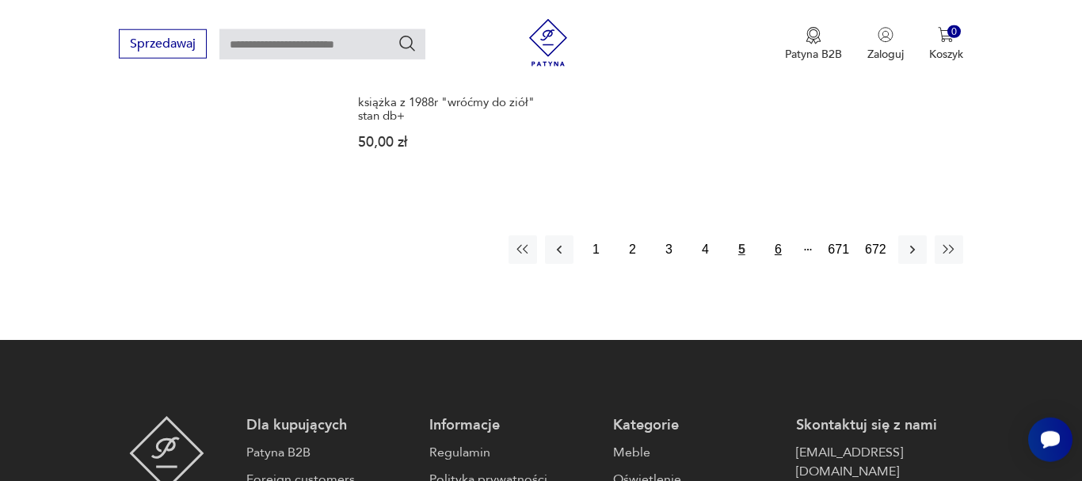
click at [776, 238] on button "6" at bounding box center [777, 249] width 29 height 29
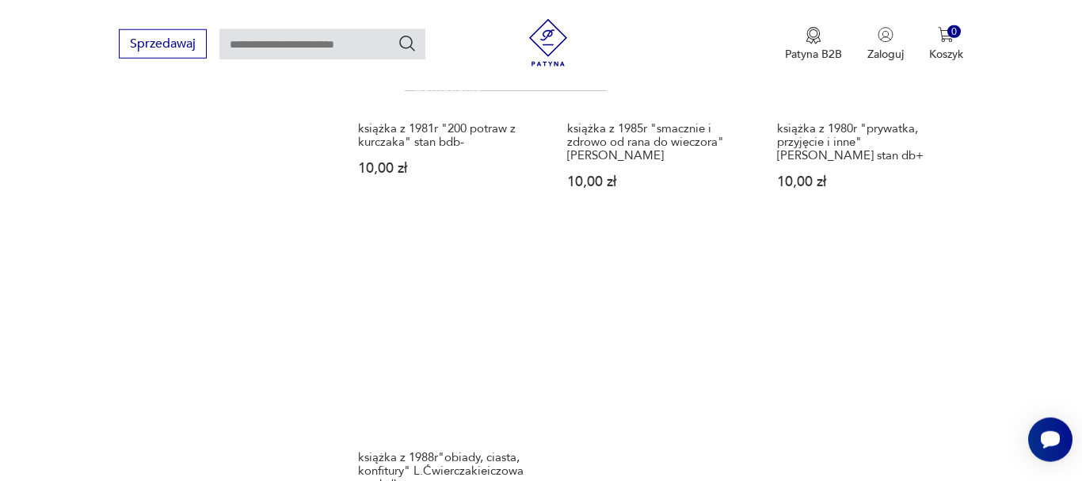
scroll to position [2224, 0]
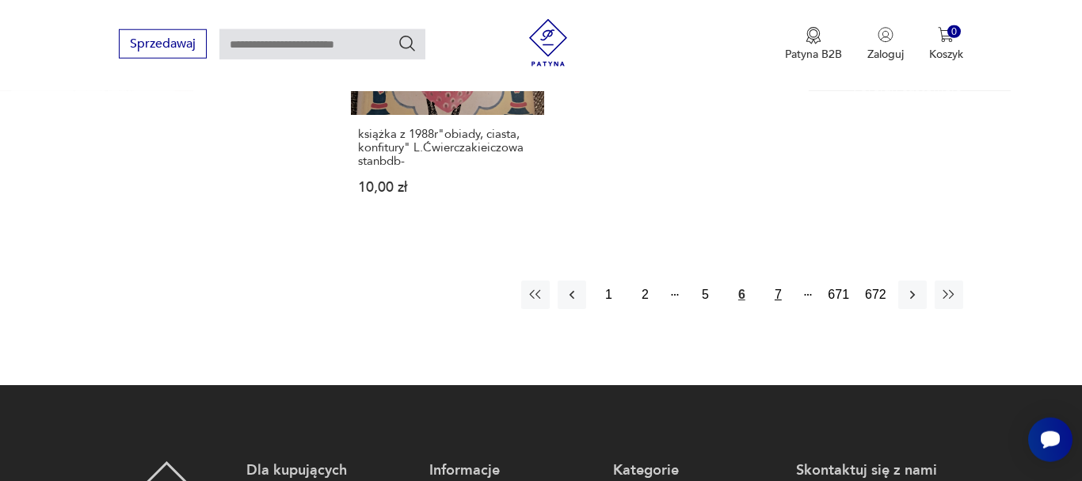
click at [782, 300] on button "7" at bounding box center [777, 294] width 29 height 29
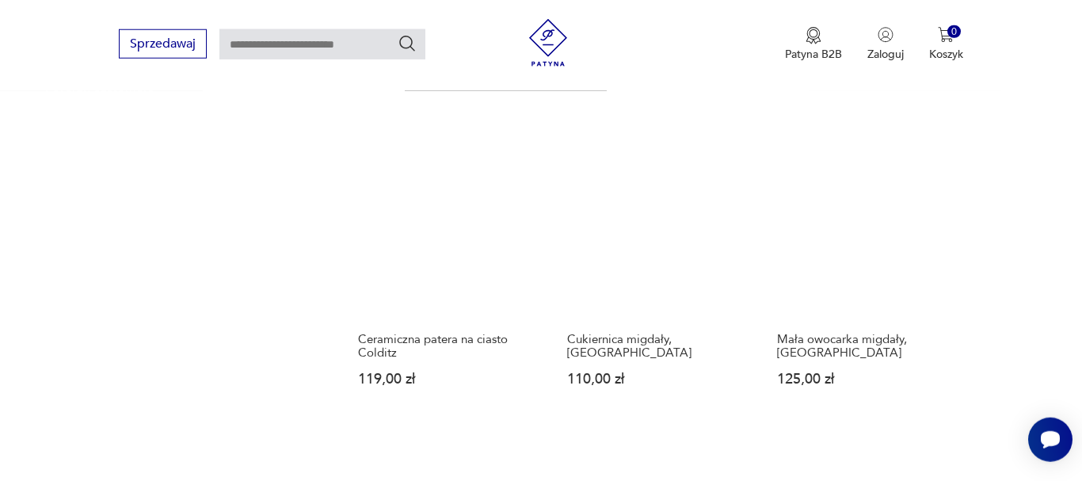
scroll to position [2062, 0]
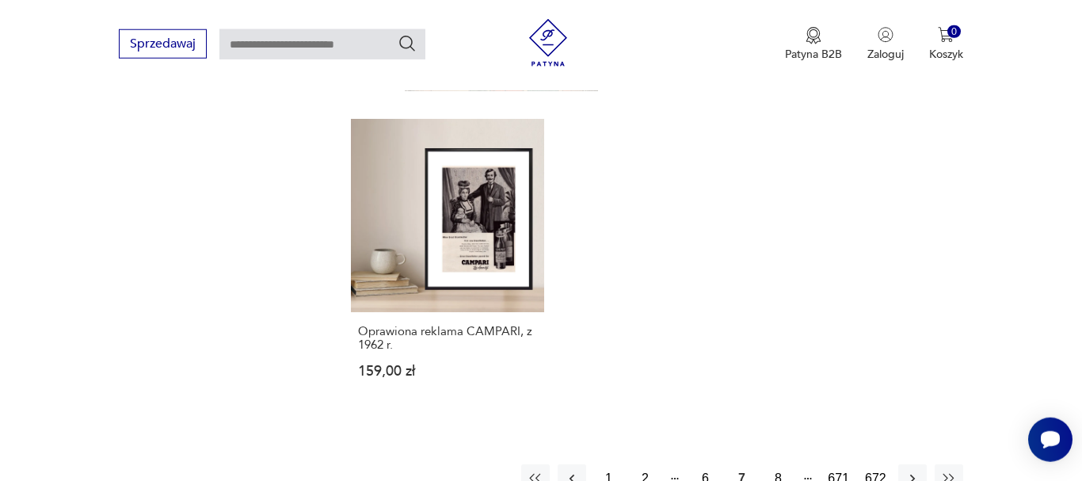
click at [780, 464] on button "8" at bounding box center [777, 478] width 29 height 29
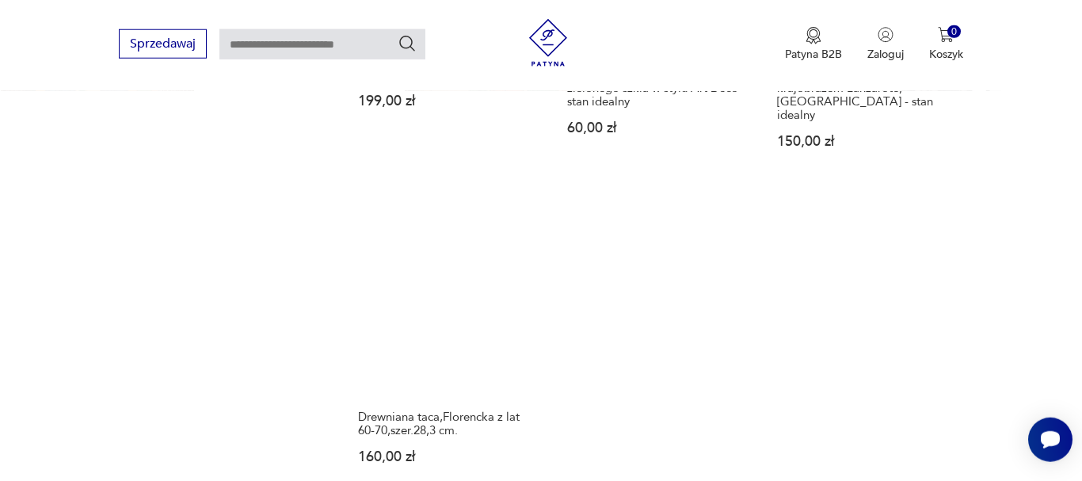
scroll to position [2305, 0]
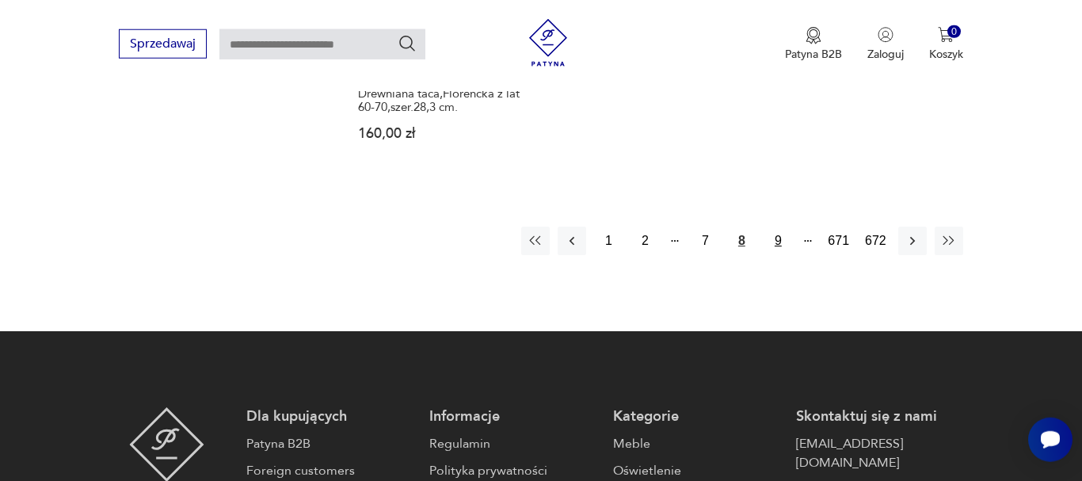
click at [777, 226] on button "9" at bounding box center [777, 240] width 29 height 29
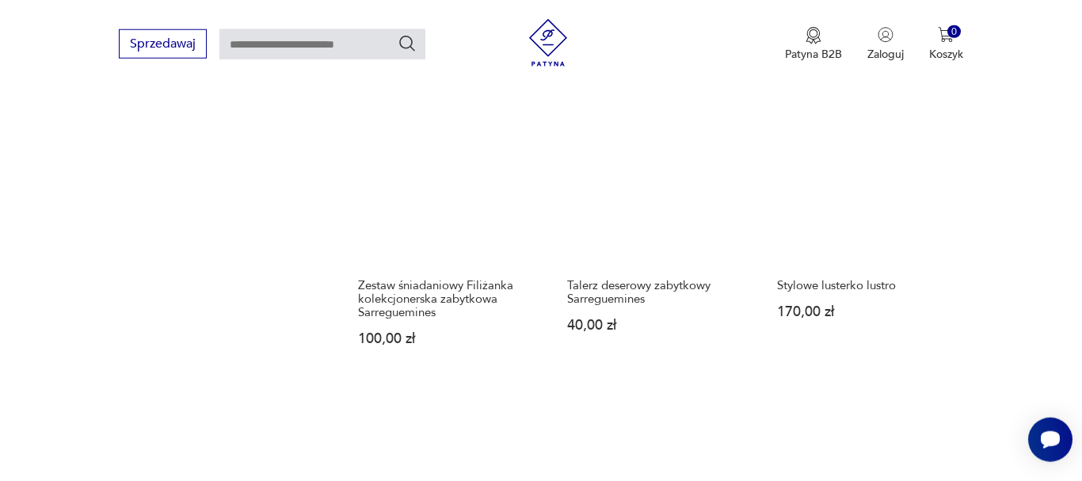
scroll to position [2062, 0]
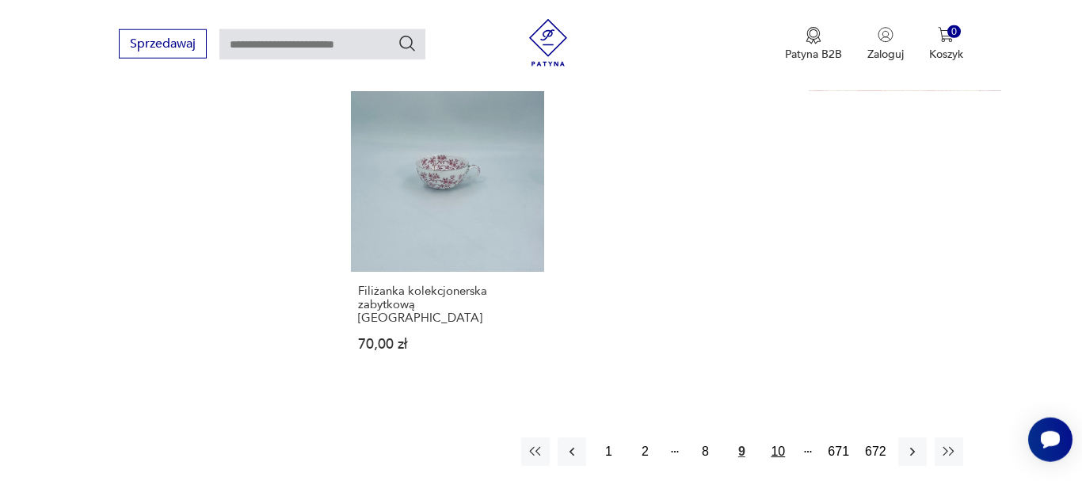
click at [772, 437] on button "10" at bounding box center [777, 451] width 29 height 29
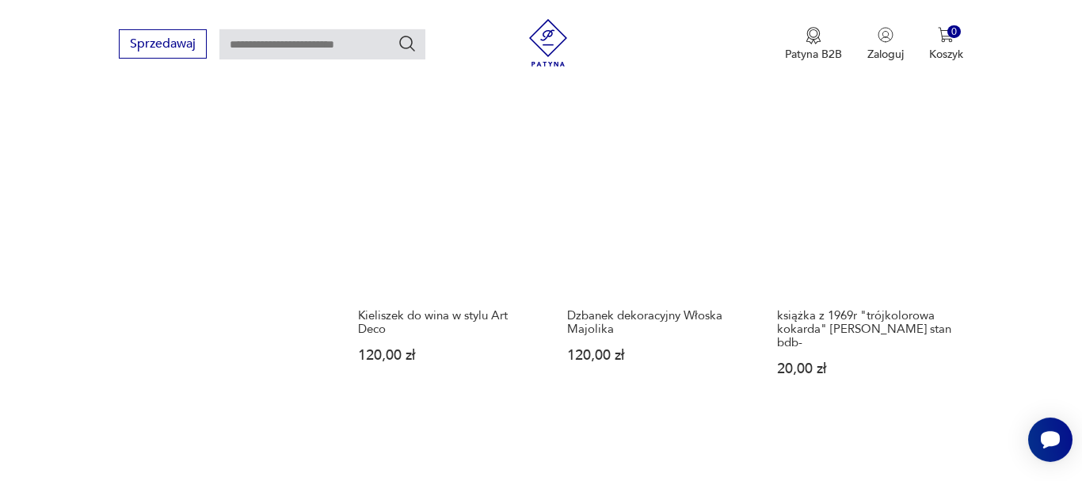
scroll to position [1416, 0]
